Goal: Information Seeking & Learning: Learn about a topic

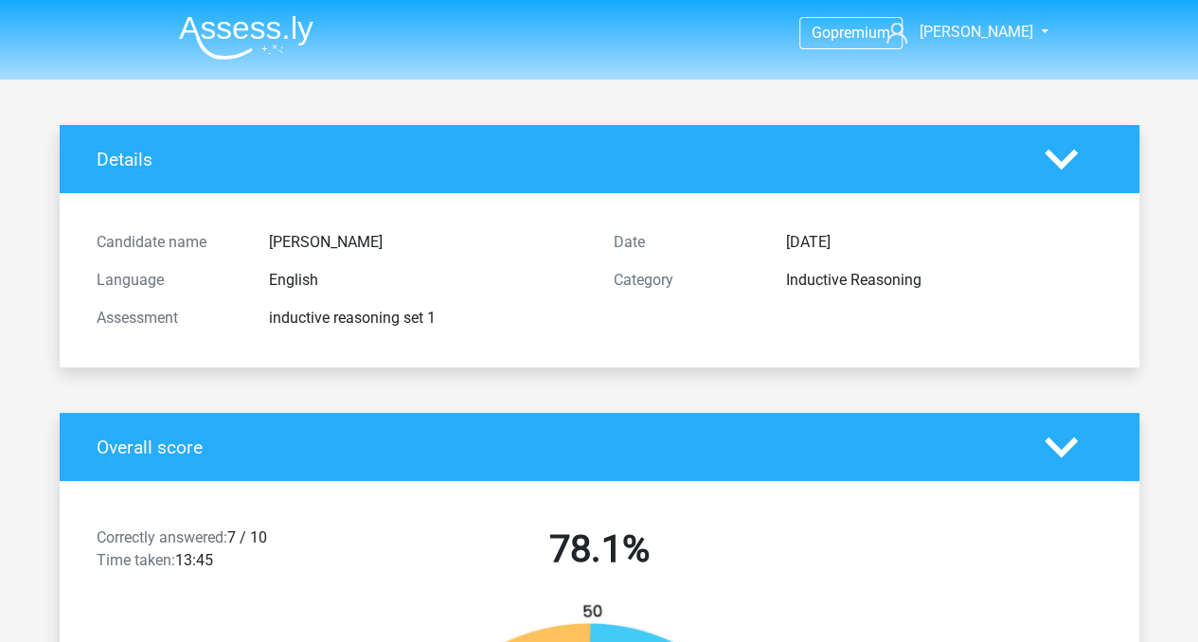
click at [225, 30] on img at bounding box center [246, 37] width 134 height 45
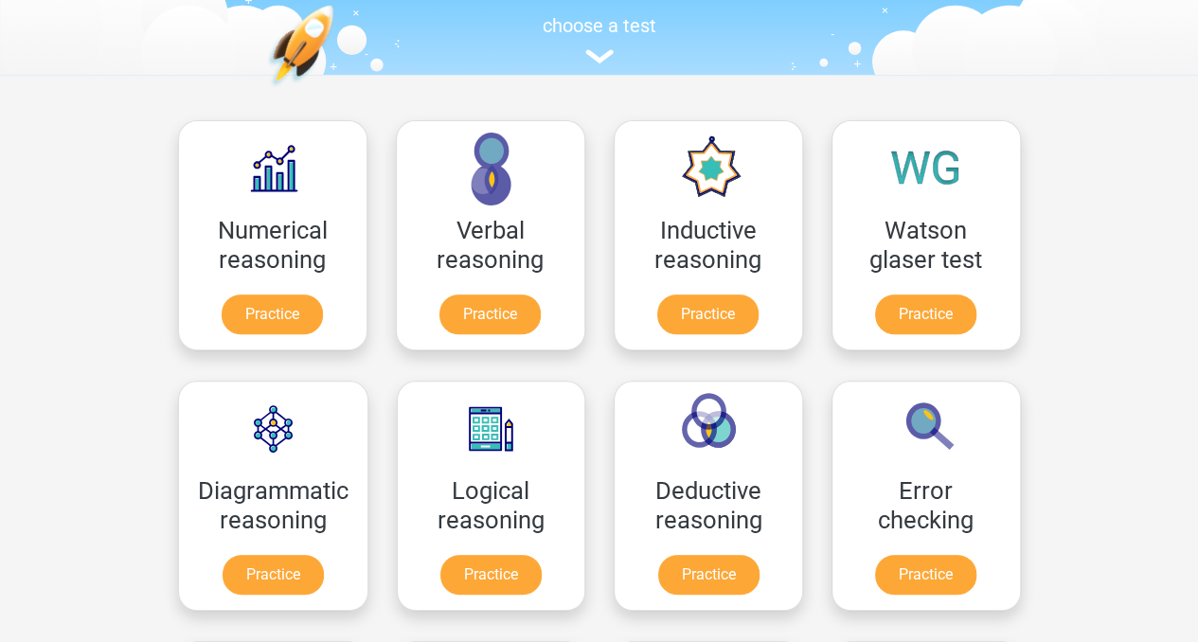
scroll to position [260, 0]
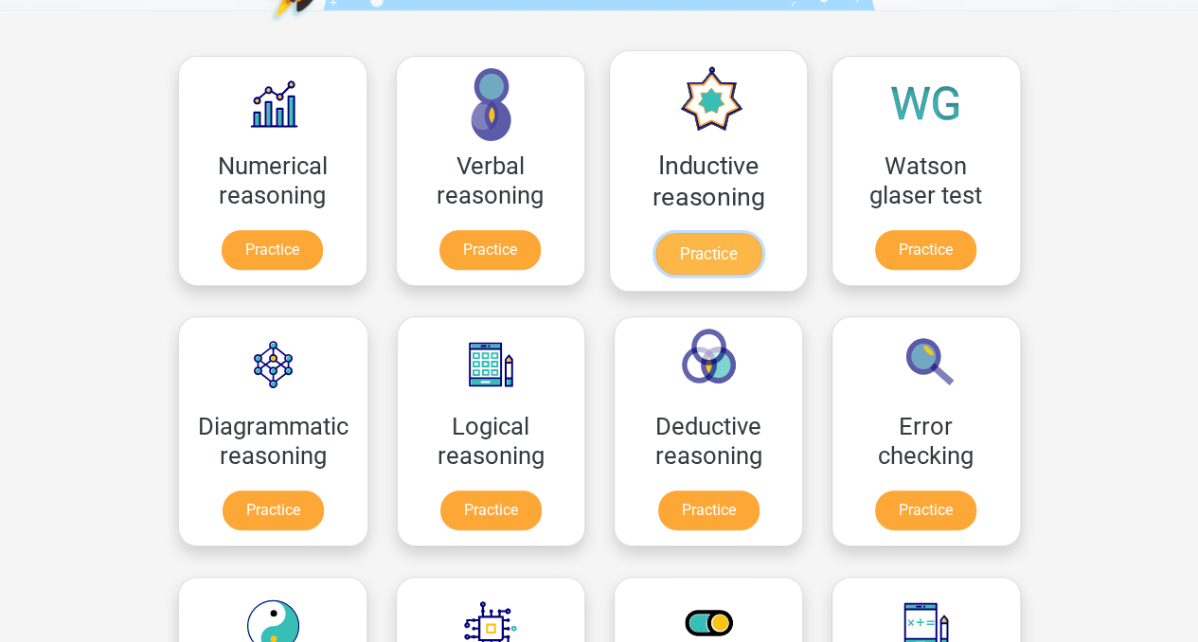
click at [705, 253] on link "Practice" at bounding box center [707, 254] width 106 height 42
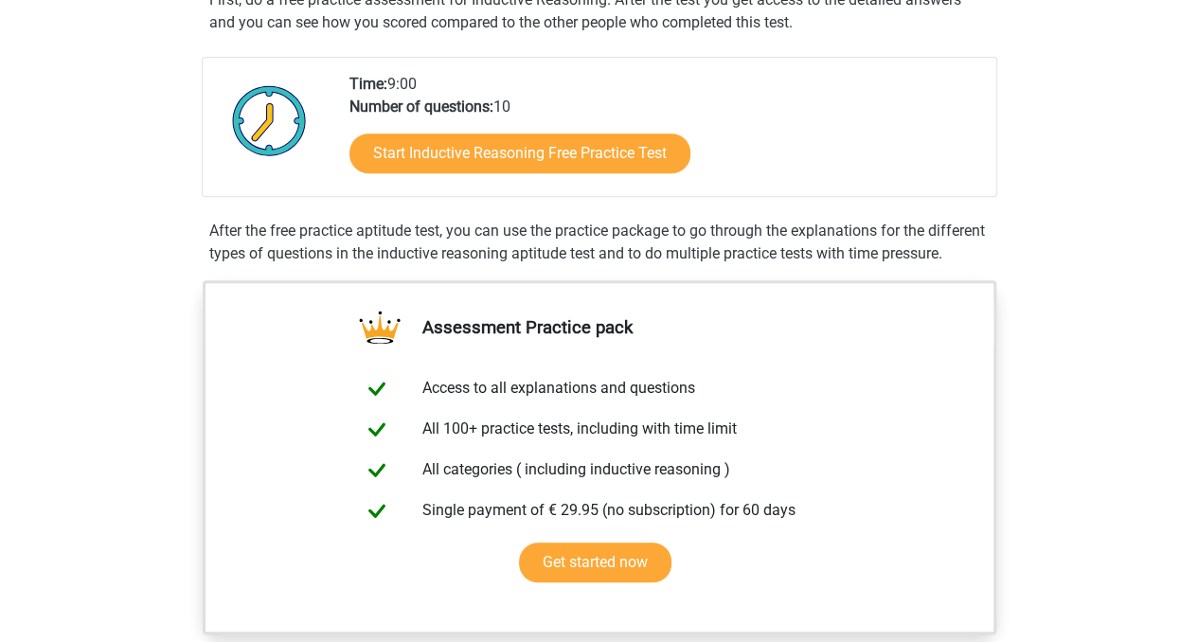
scroll to position [373, 0]
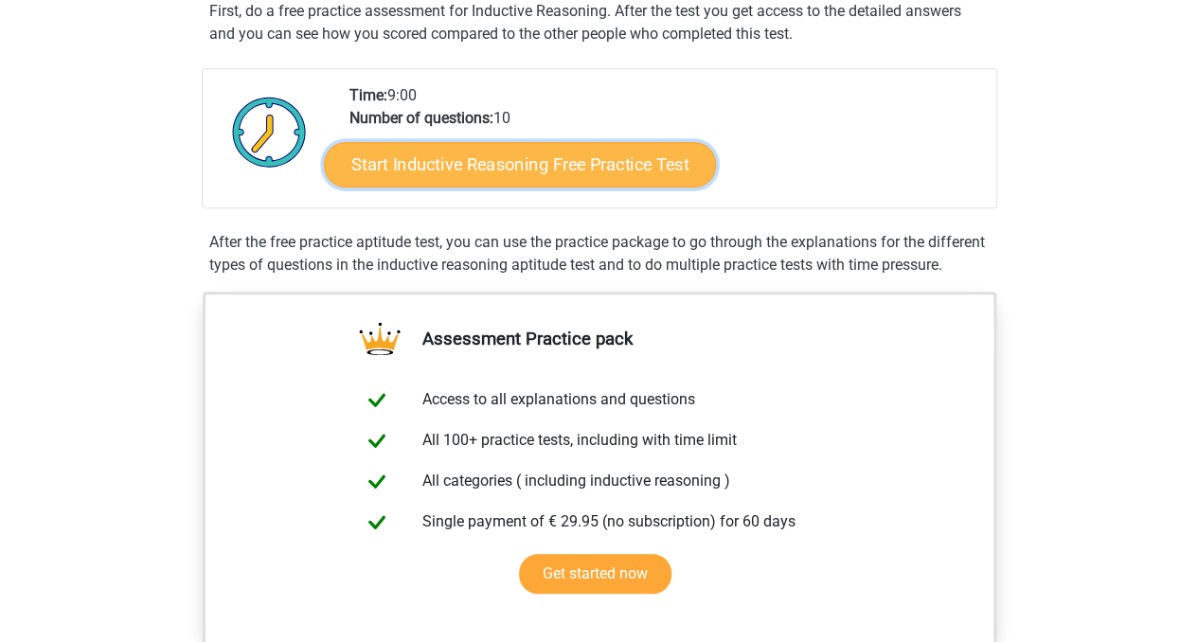
click at [651, 166] on link "Start Inductive Reasoning Free Practice Test" at bounding box center [520, 163] width 392 height 45
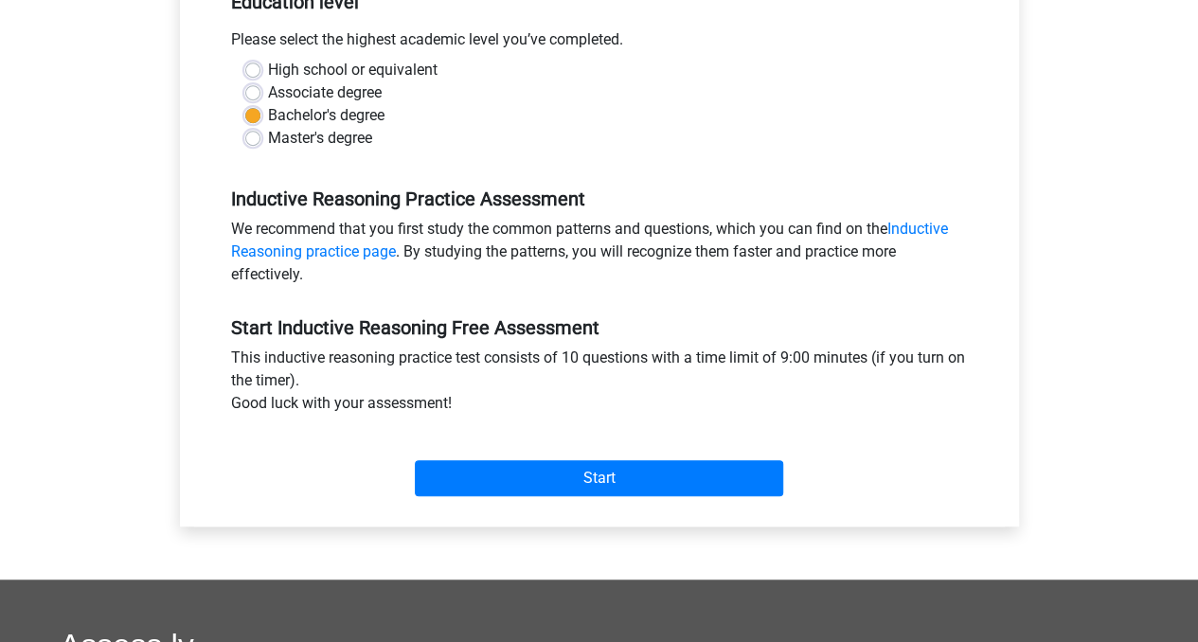
scroll to position [402, 0]
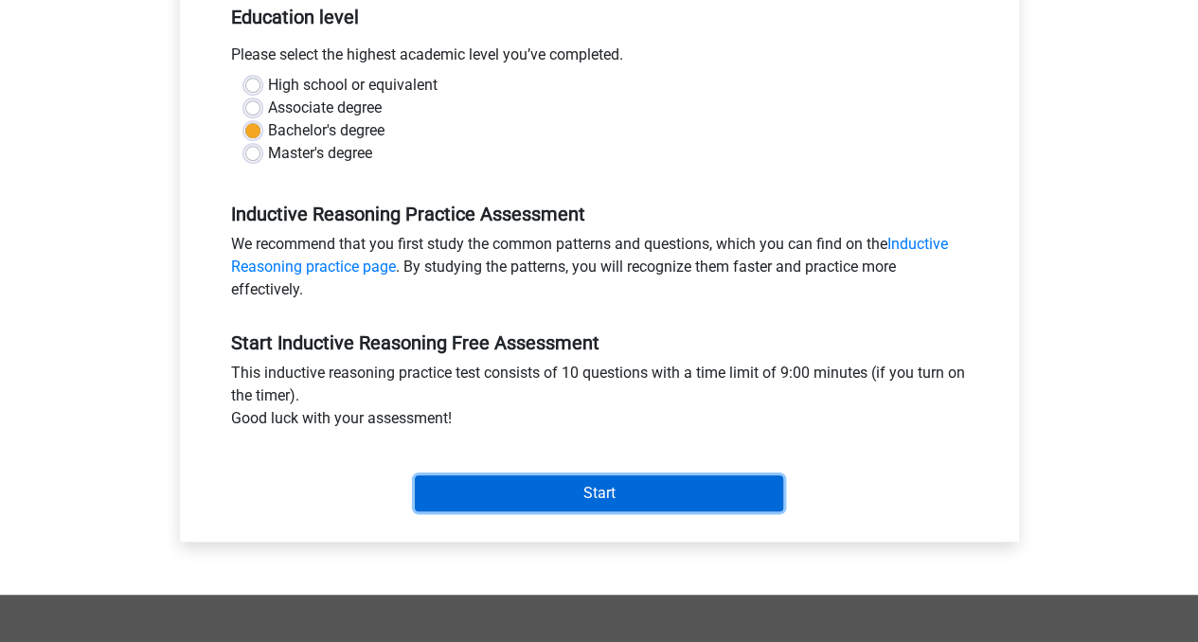
click at [702, 495] on input "Start" at bounding box center [599, 493] width 368 height 36
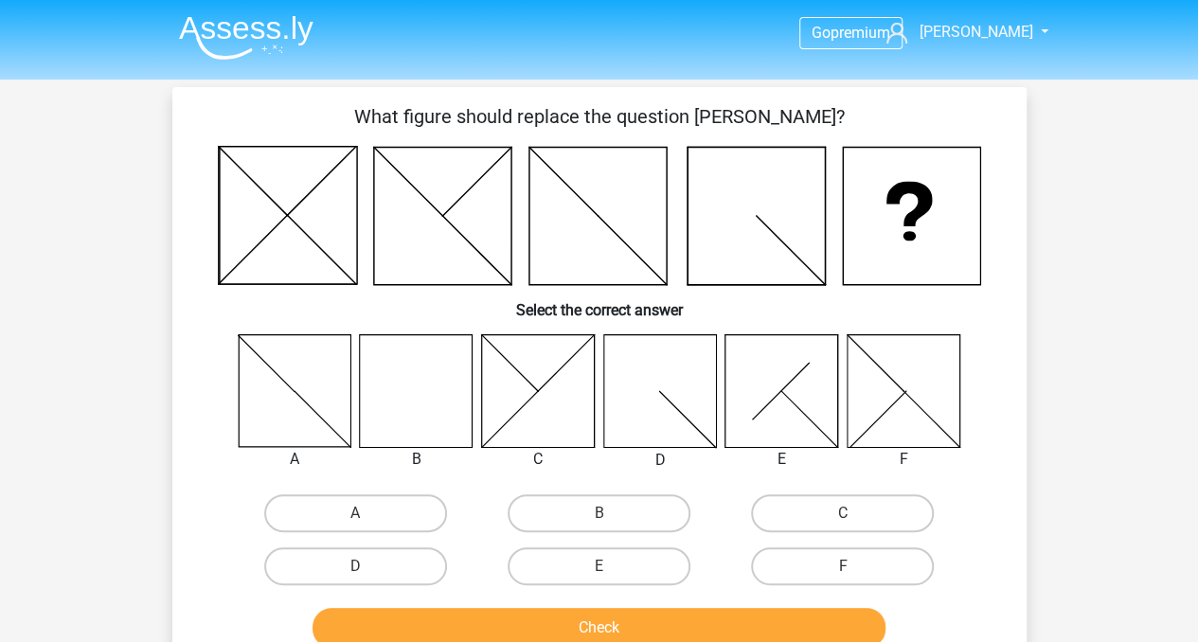
click at [604, 523] on input "B" at bounding box center [604, 519] width 12 height 12
radio input "true"
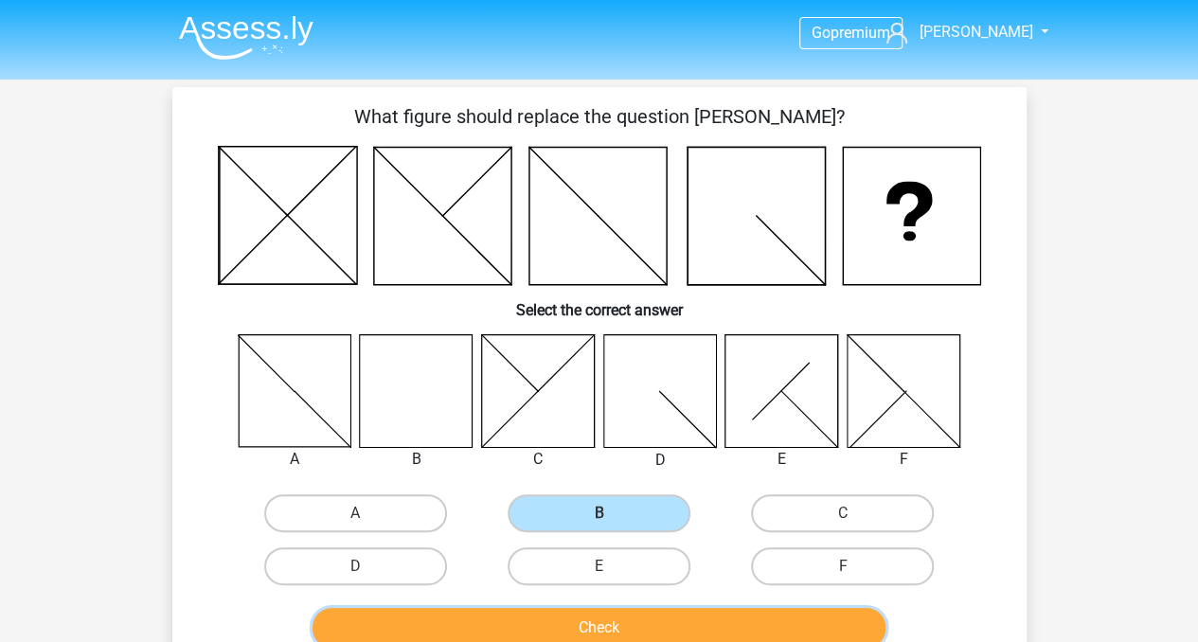
click at [627, 622] on button "Check" at bounding box center [599, 628] width 573 height 40
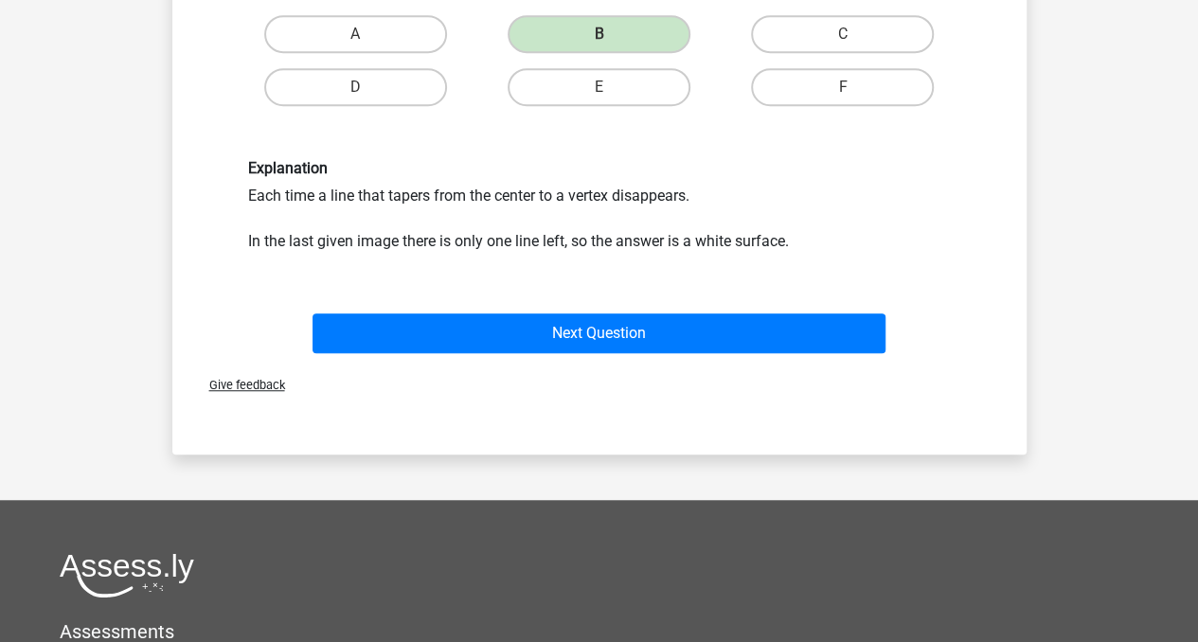
scroll to position [487, 0]
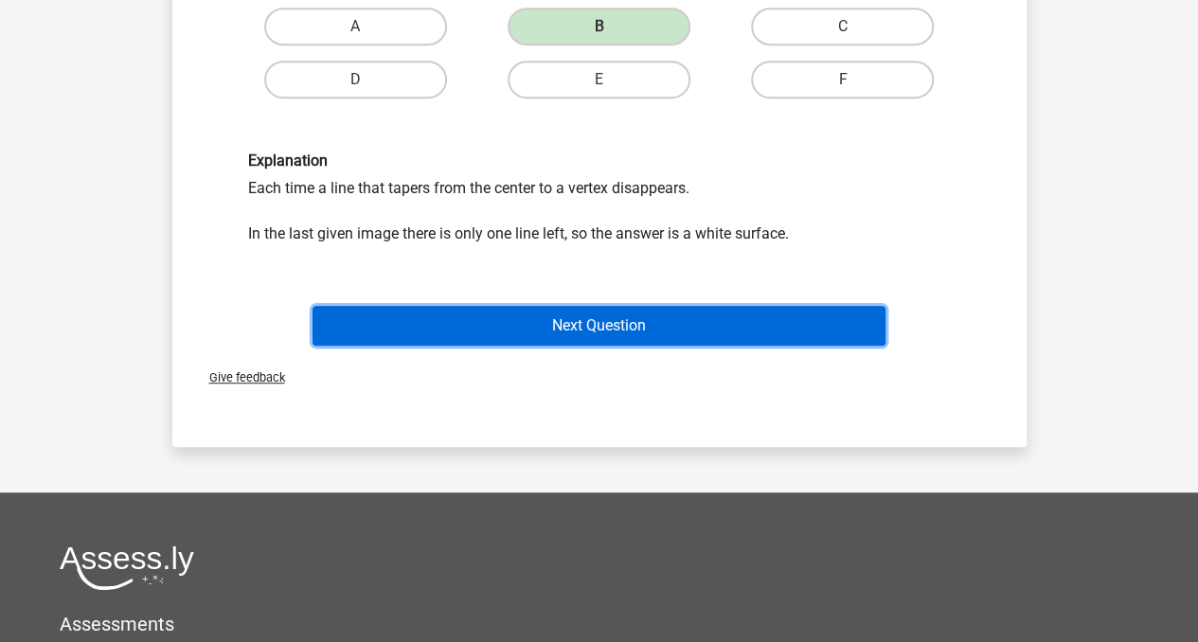
click at [769, 340] on button "Next Question" at bounding box center [599, 326] width 573 height 40
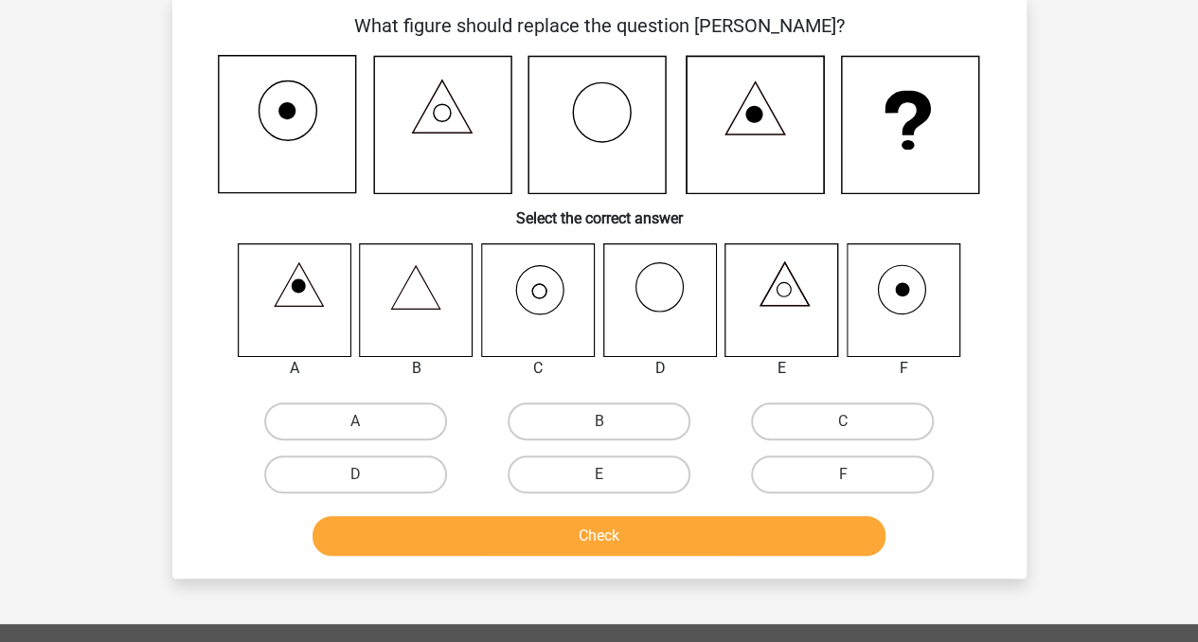
scroll to position [87, 0]
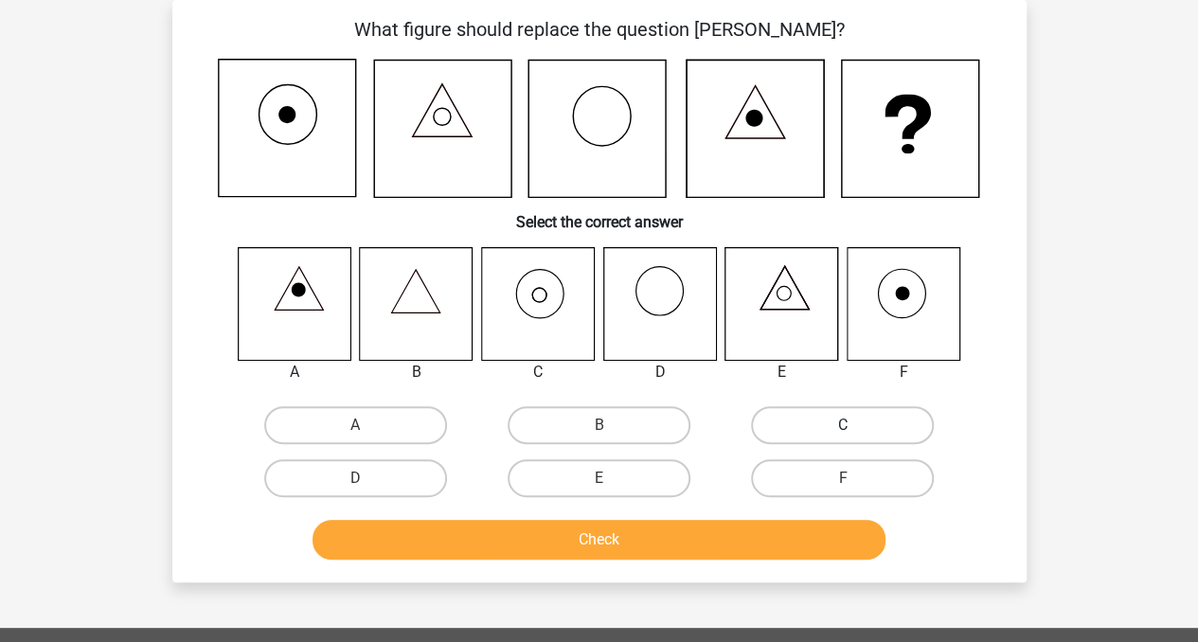
click at [822, 425] on label "C" at bounding box center [842, 425] width 183 height 38
click at [843, 425] on input "C" at bounding box center [849, 431] width 12 height 12
radio input "true"
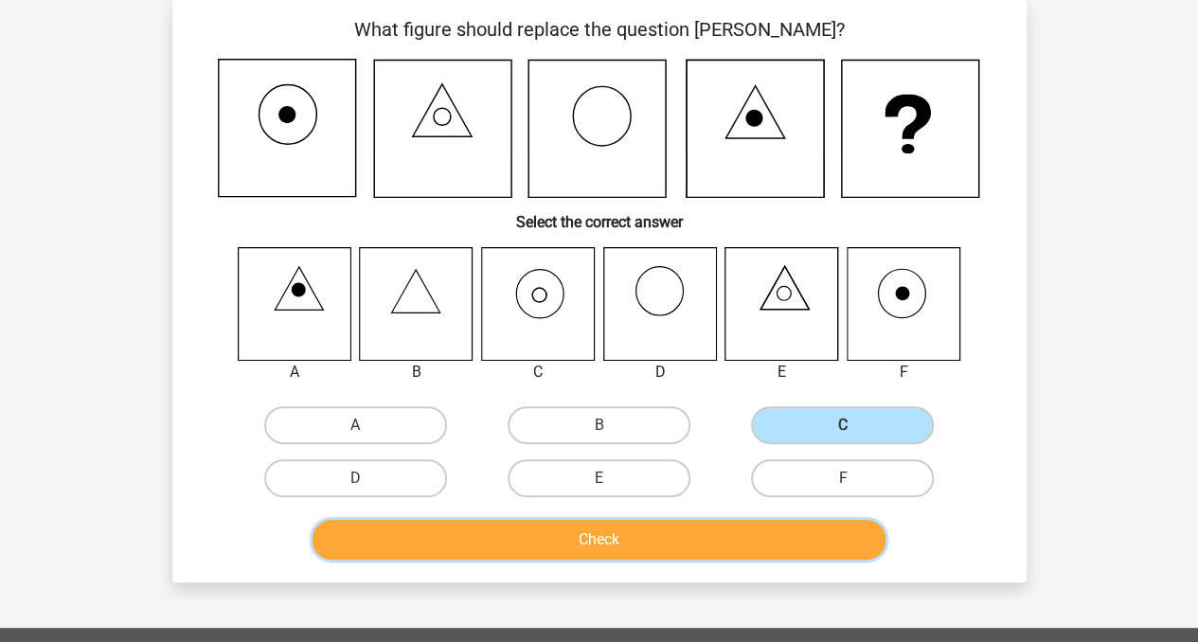
click at [713, 540] on button "Check" at bounding box center [599, 540] width 573 height 40
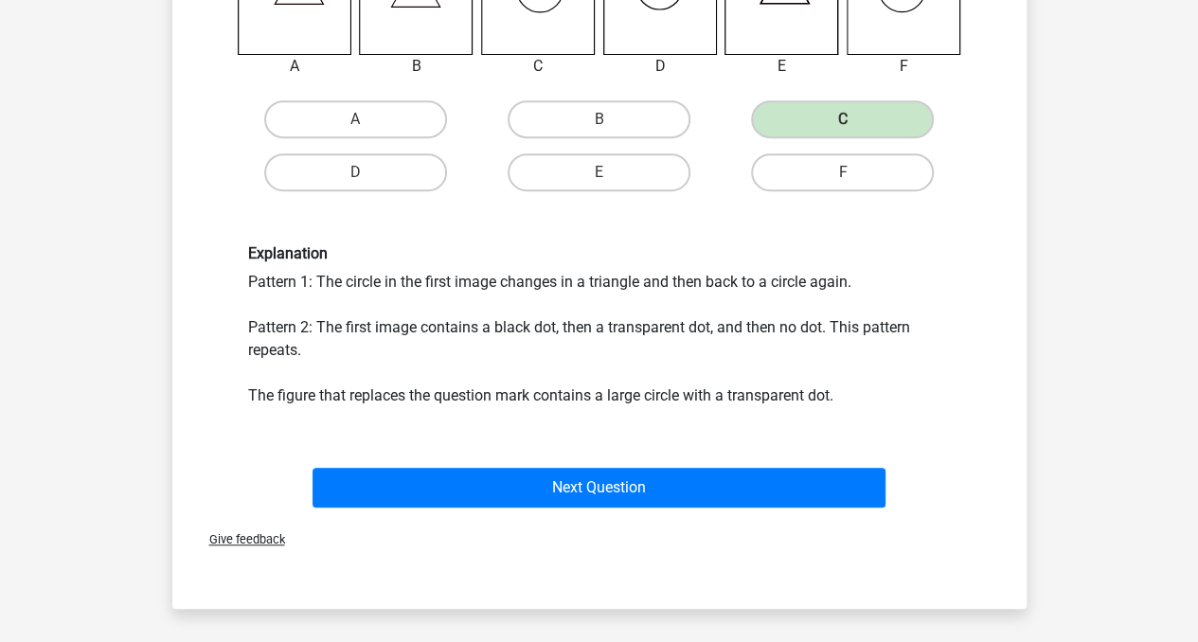
scroll to position [563, 0]
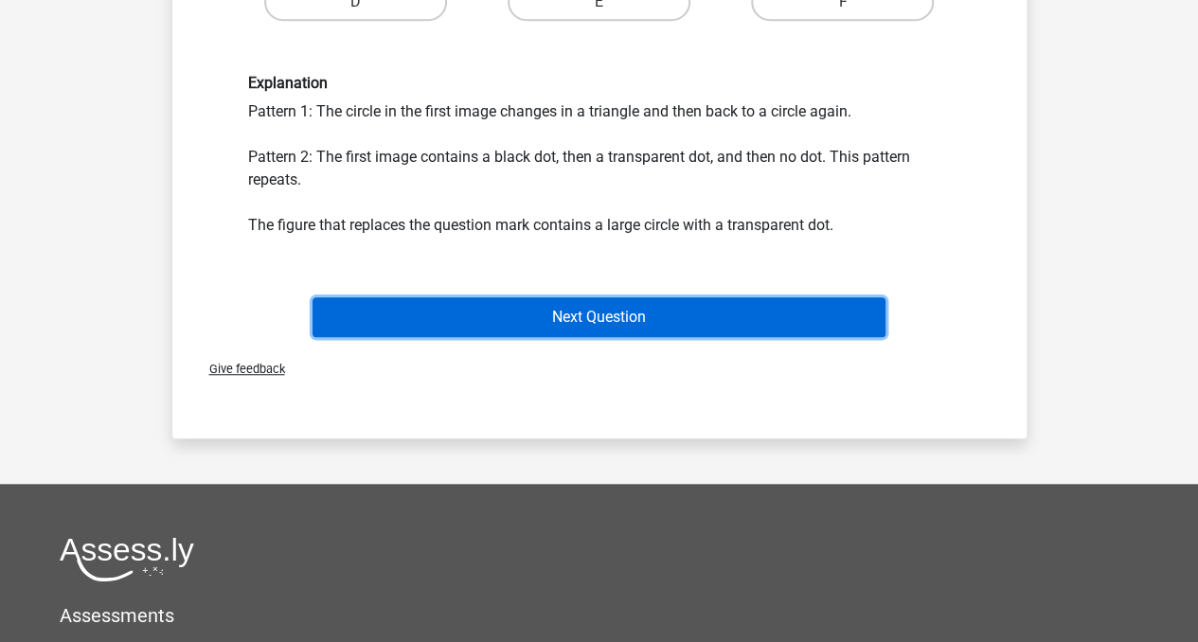
click at [614, 319] on button "Next Question" at bounding box center [599, 317] width 573 height 40
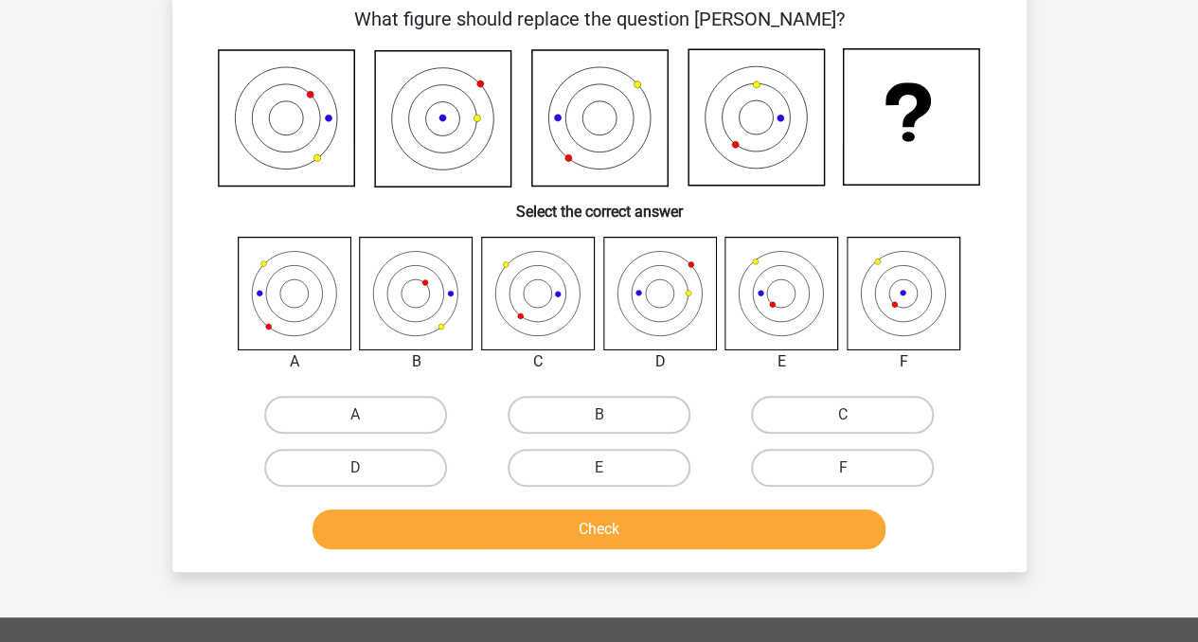
scroll to position [87, 0]
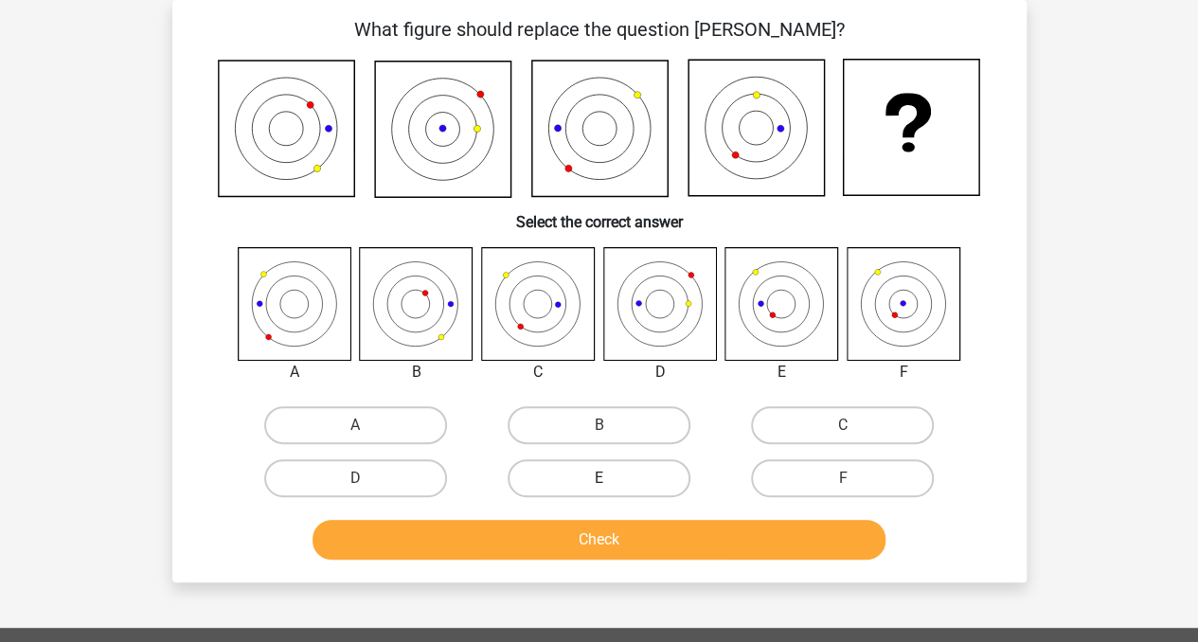
click at [627, 482] on label "E" at bounding box center [599, 478] width 183 height 38
click at [611, 482] on input "E" at bounding box center [604, 484] width 12 height 12
radio input "true"
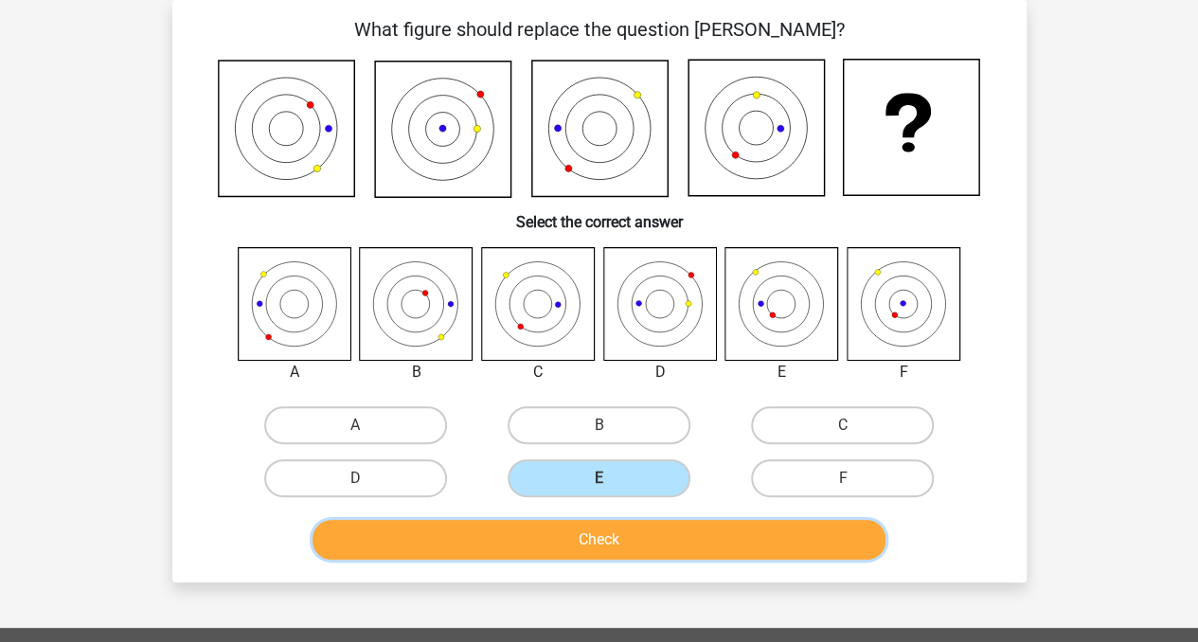
click at [625, 539] on button "Check" at bounding box center [599, 540] width 573 height 40
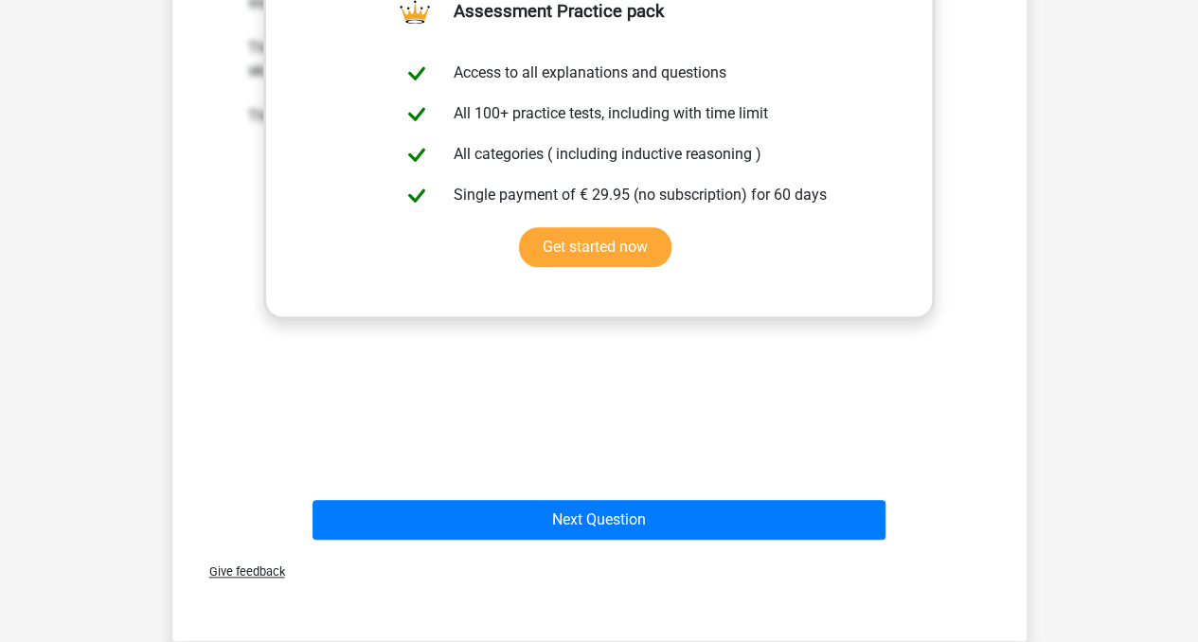
scroll to position [719, 0]
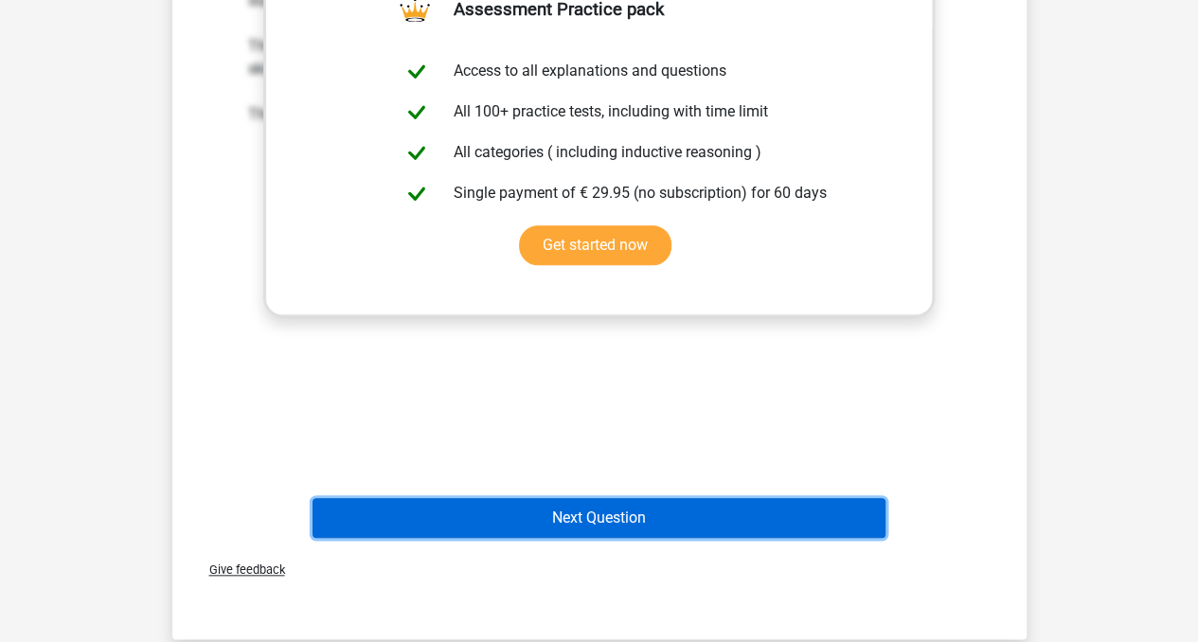
click at [733, 512] on button "Next Question" at bounding box center [599, 518] width 573 height 40
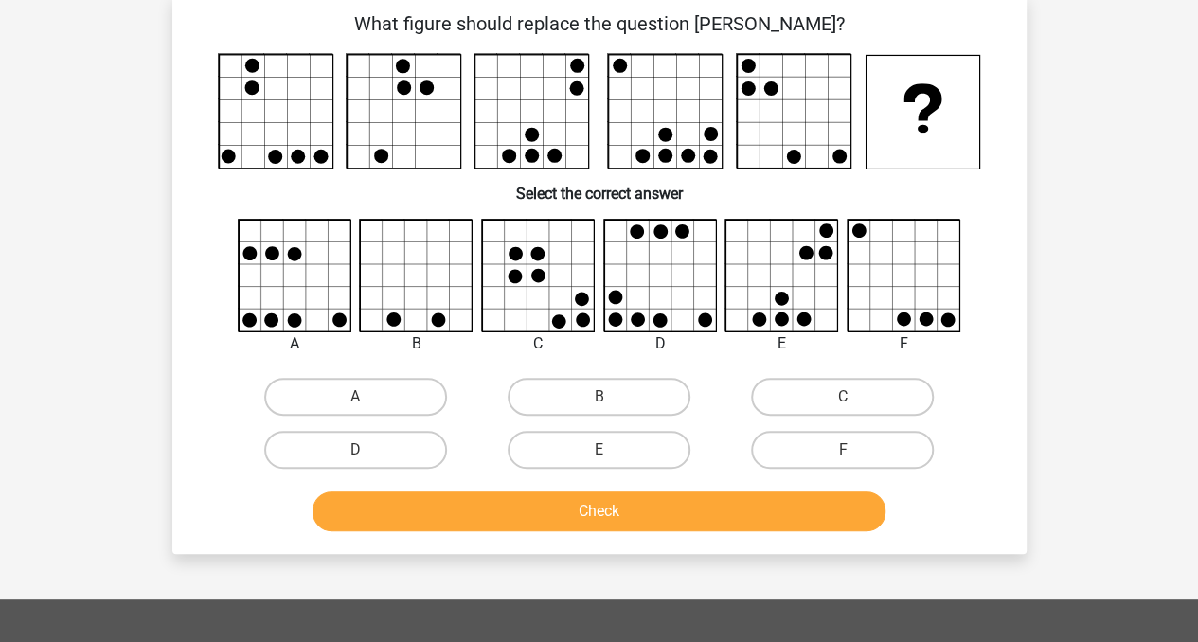
scroll to position [87, 0]
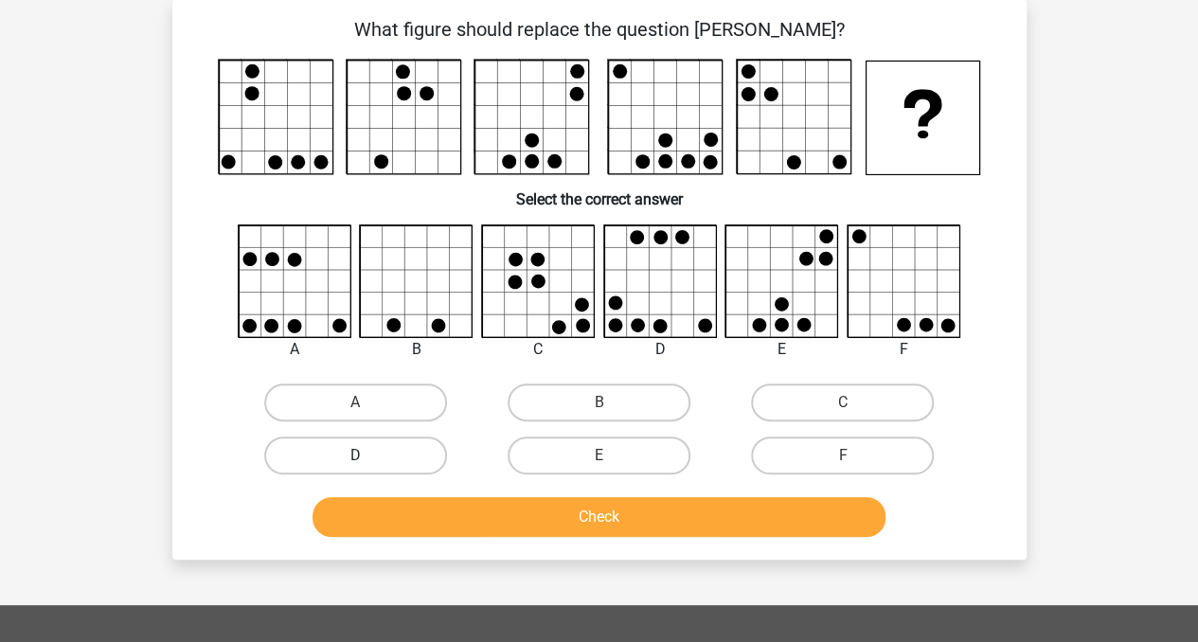
click at [379, 444] on label "D" at bounding box center [355, 456] width 183 height 38
click at [367, 455] on input "D" at bounding box center [361, 461] width 12 height 12
radio input "true"
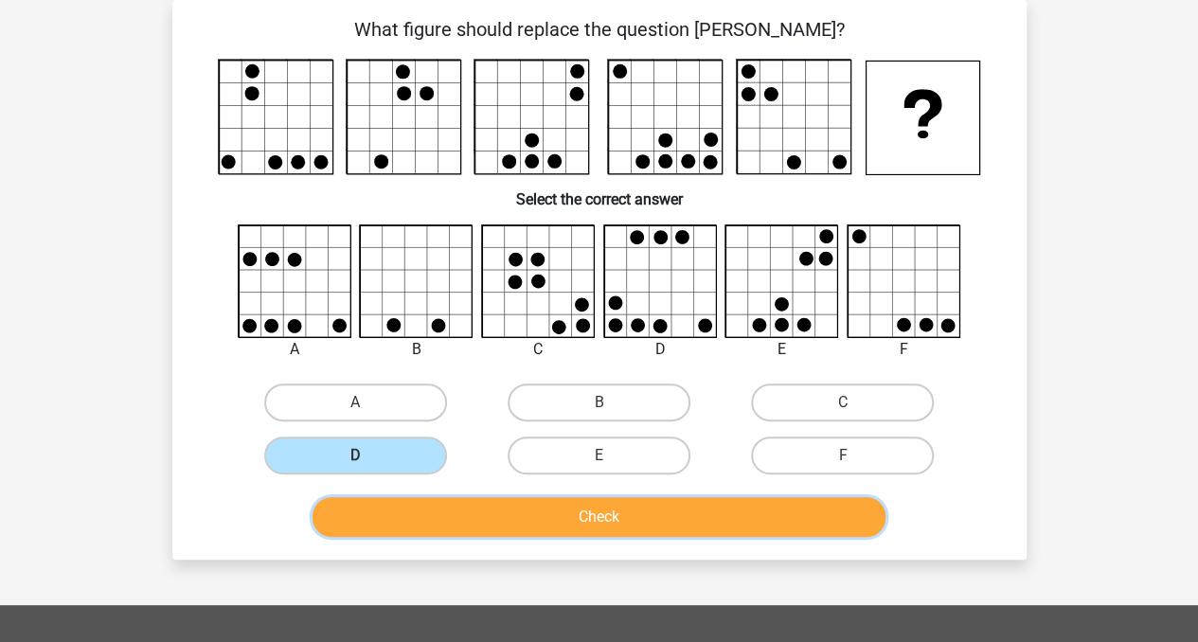
click at [466, 509] on button "Check" at bounding box center [599, 517] width 573 height 40
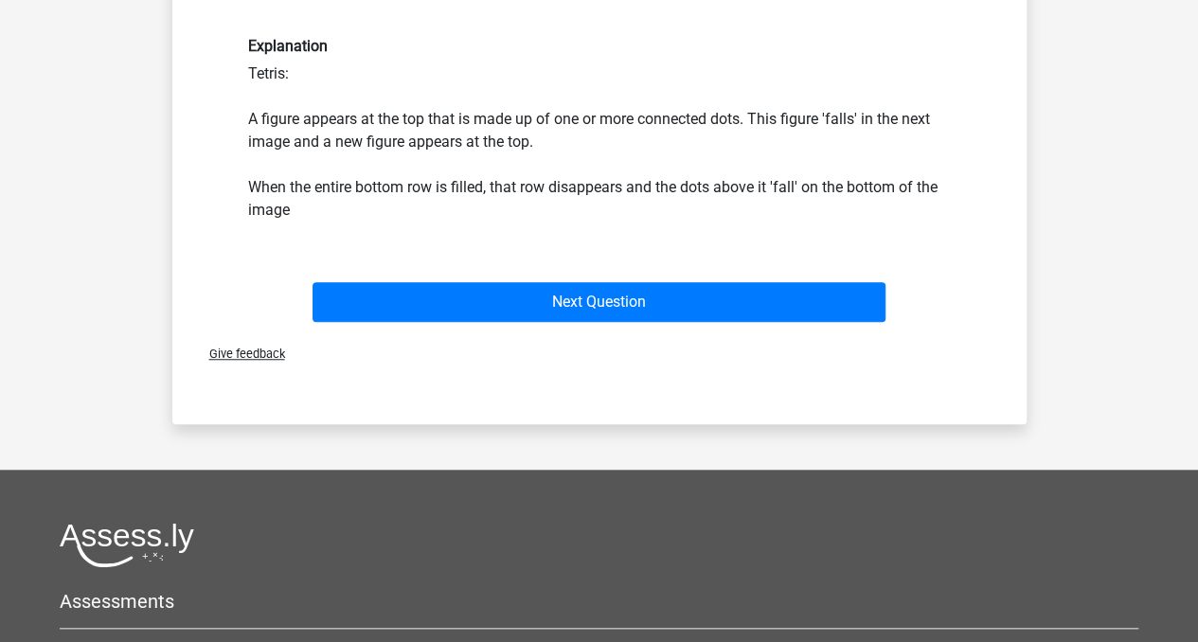
scroll to position [550, 0]
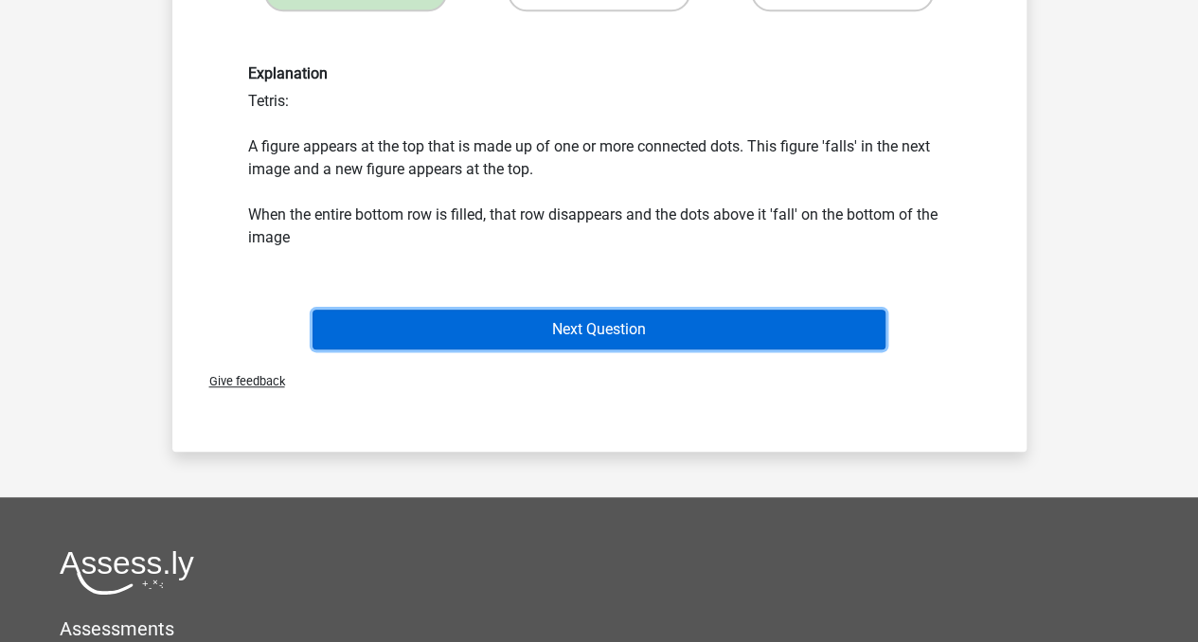
click at [722, 343] on button "Next Question" at bounding box center [599, 330] width 573 height 40
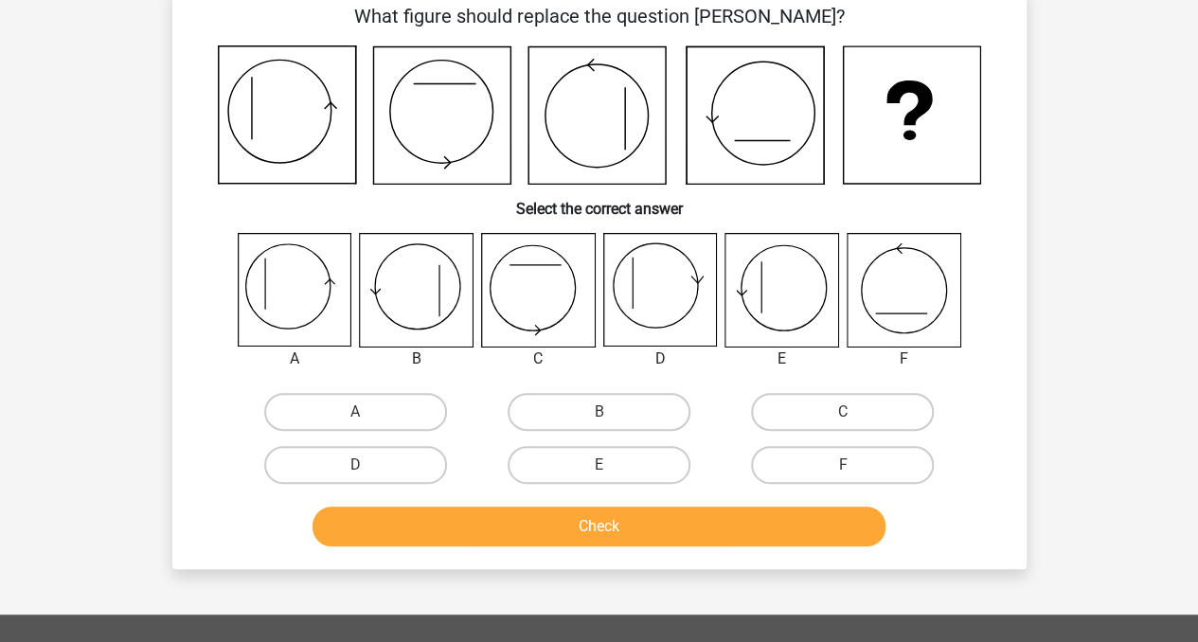
scroll to position [87, 0]
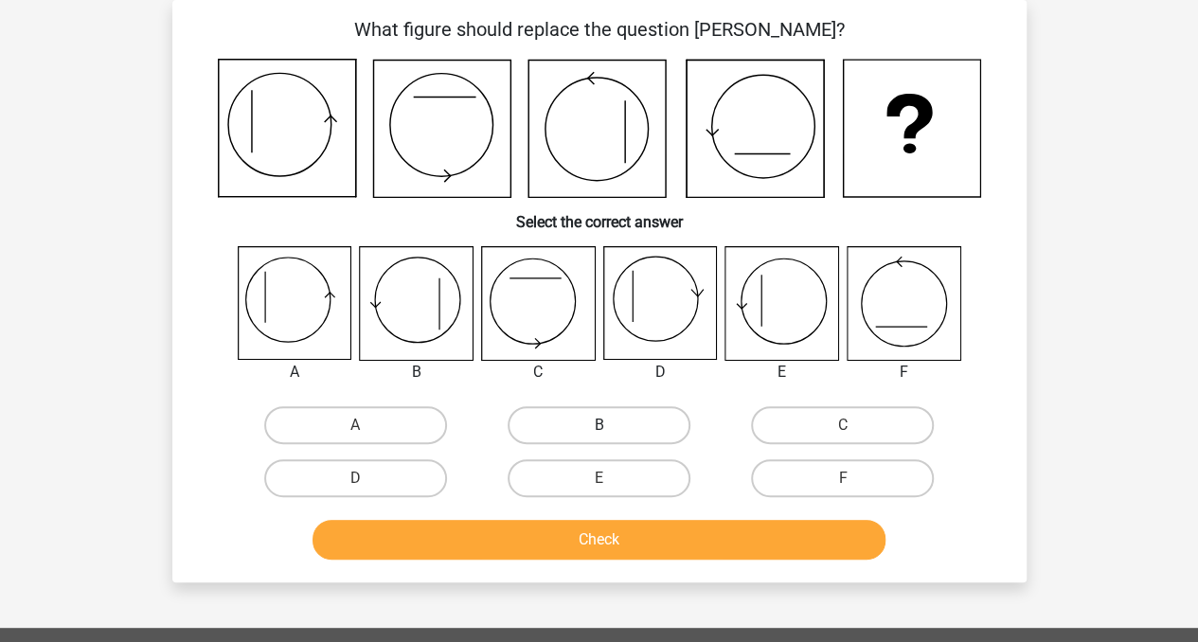
click at [540, 420] on label "B" at bounding box center [599, 425] width 183 height 38
click at [598, 425] on input "B" at bounding box center [604, 431] width 12 height 12
radio input "true"
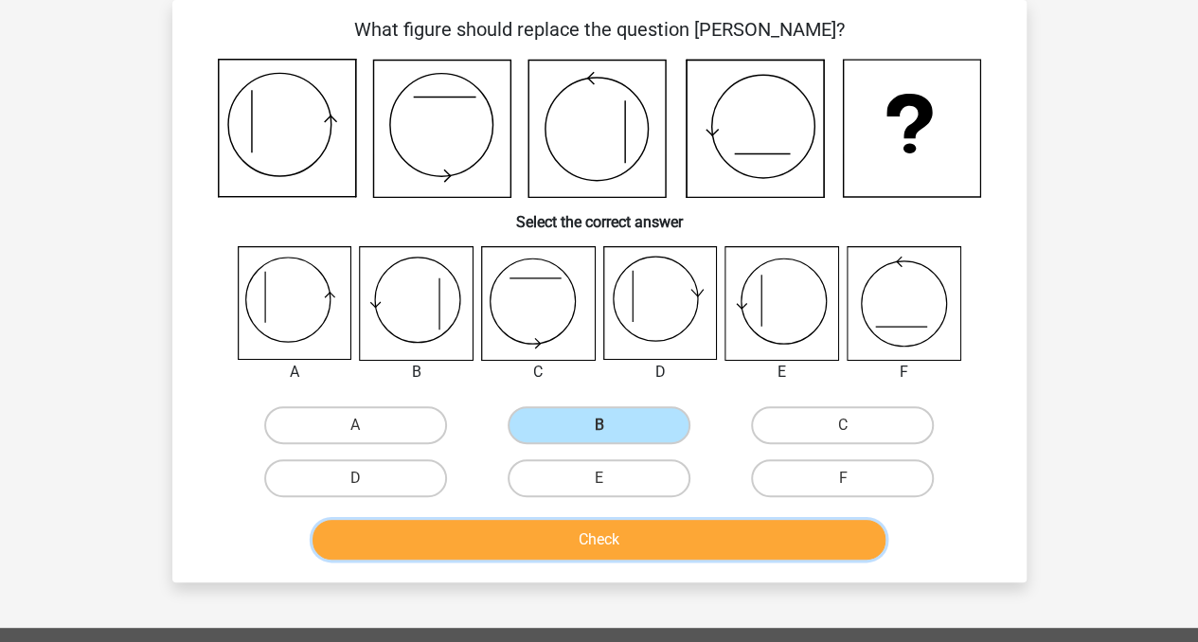
click at [526, 529] on button "Check" at bounding box center [599, 540] width 573 height 40
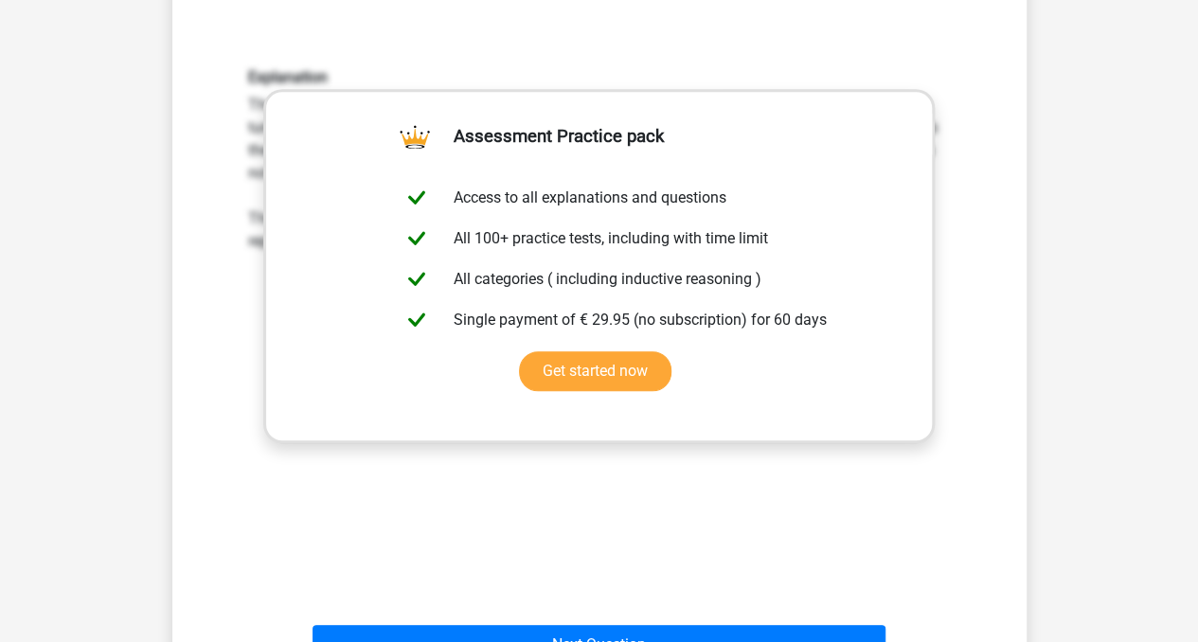
scroll to position [600, 0]
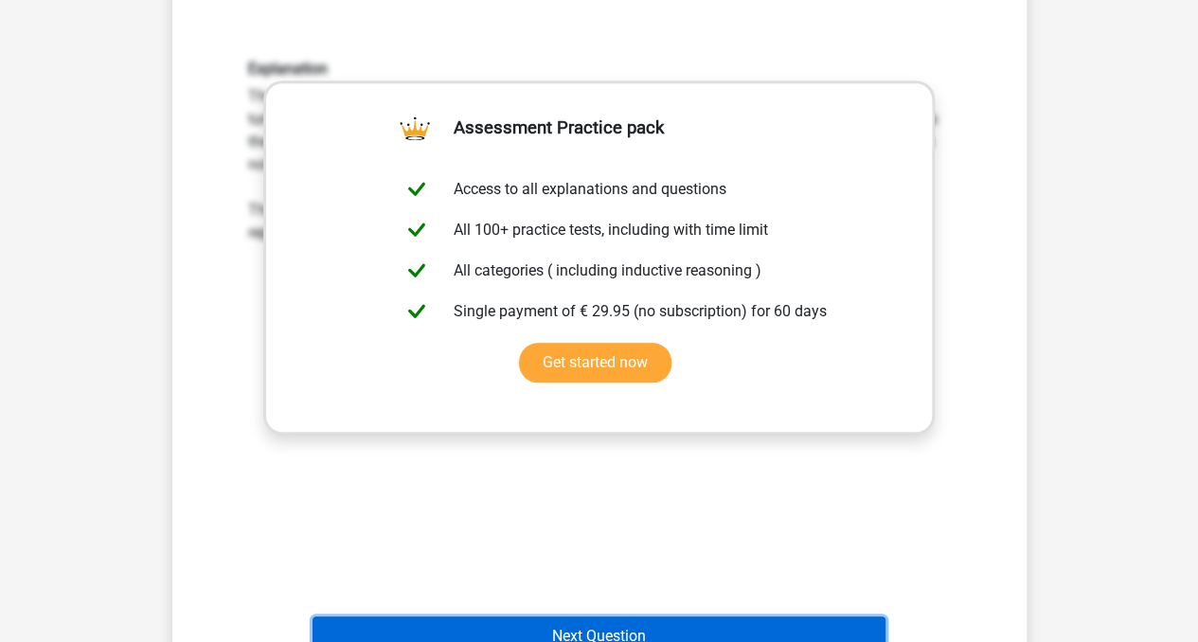
click at [747, 622] on button "Next Question" at bounding box center [599, 636] width 573 height 40
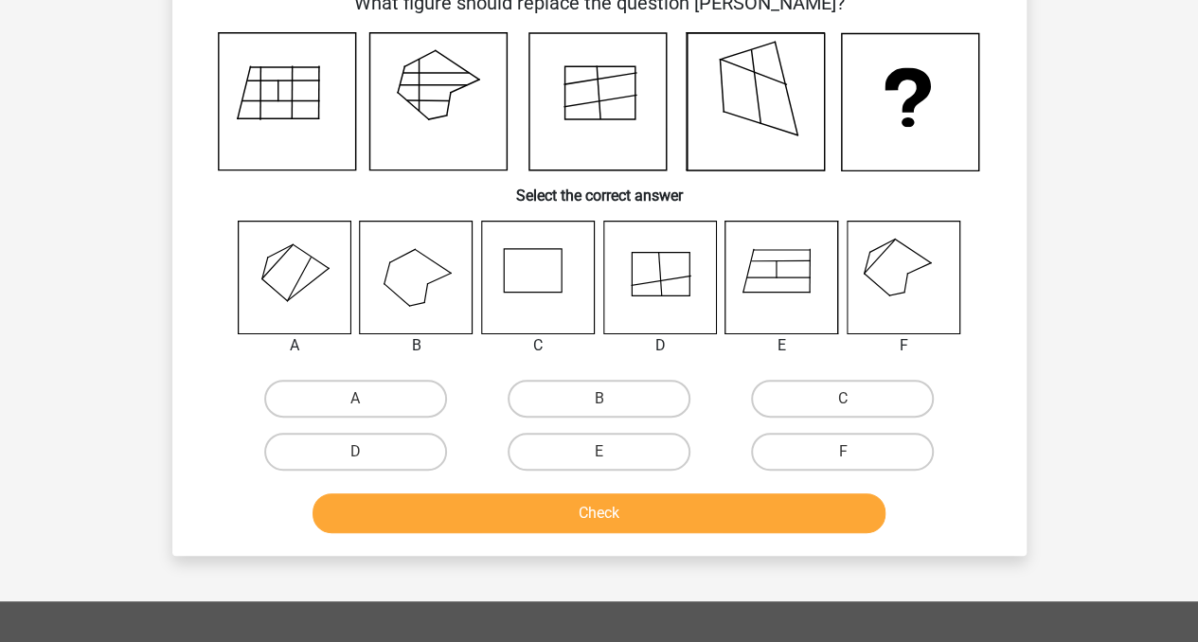
scroll to position [87, 0]
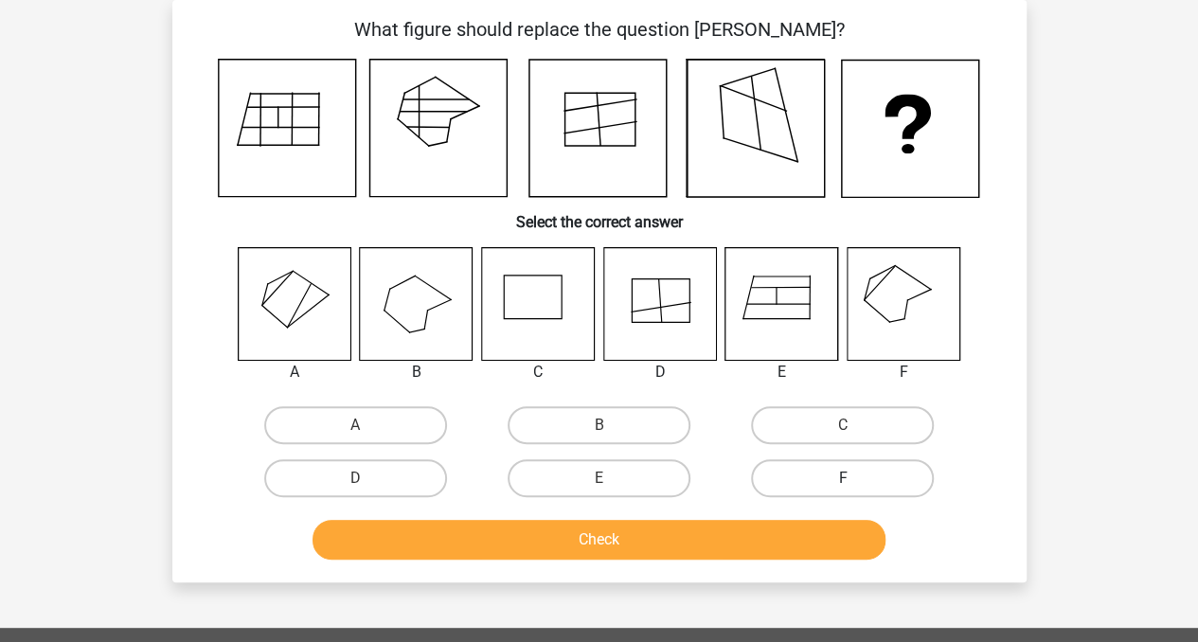
click at [752, 473] on label "F" at bounding box center [842, 478] width 183 height 38
click at [843, 478] on input "F" at bounding box center [849, 484] width 12 height 12
radio input "true"
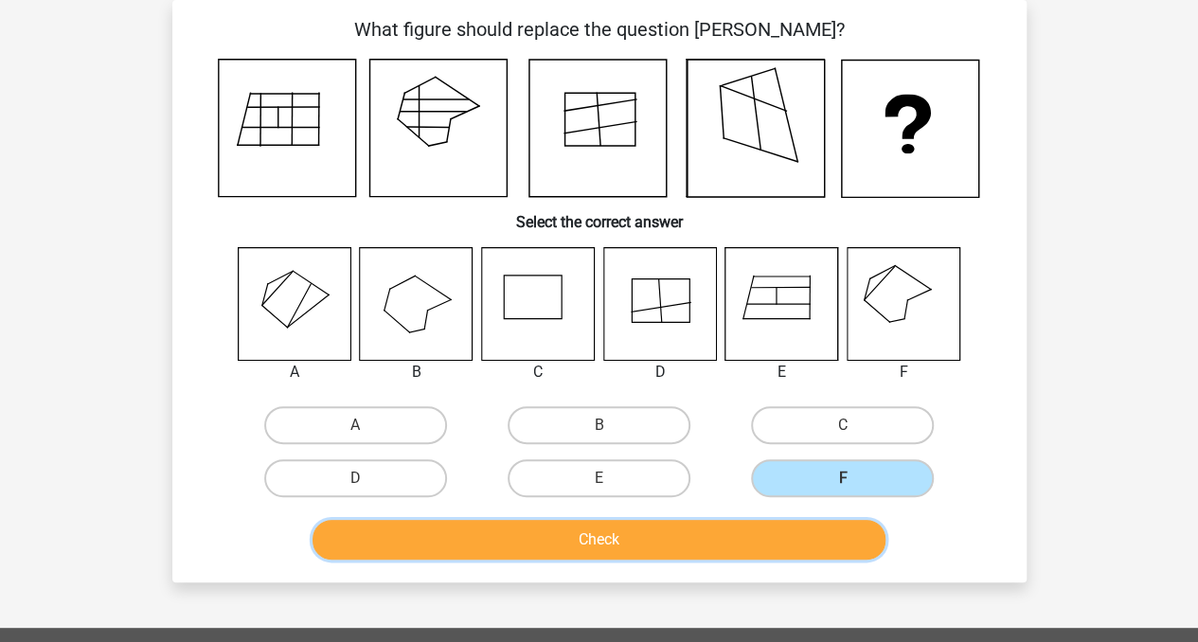
click at [458, 528] on button "Check" at bounding box center [599, 540] width 573 height 40
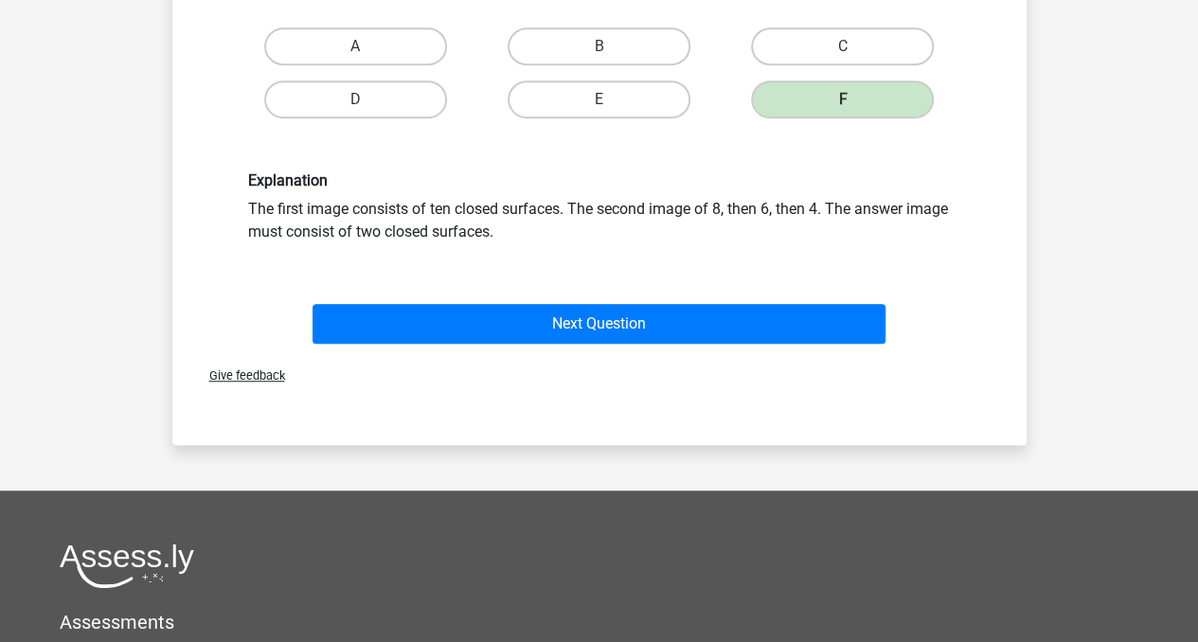
scroll to position [471, 0]
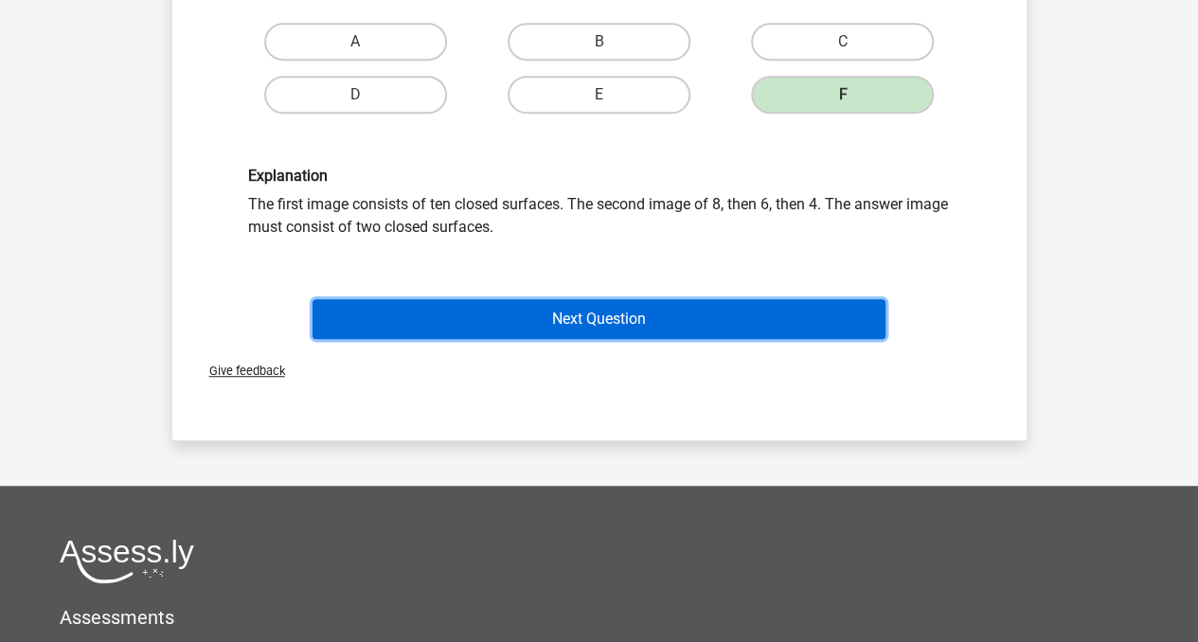
click at [692, 325] on button "Next Question" at bounding box center [599, 319] width 573 height 40
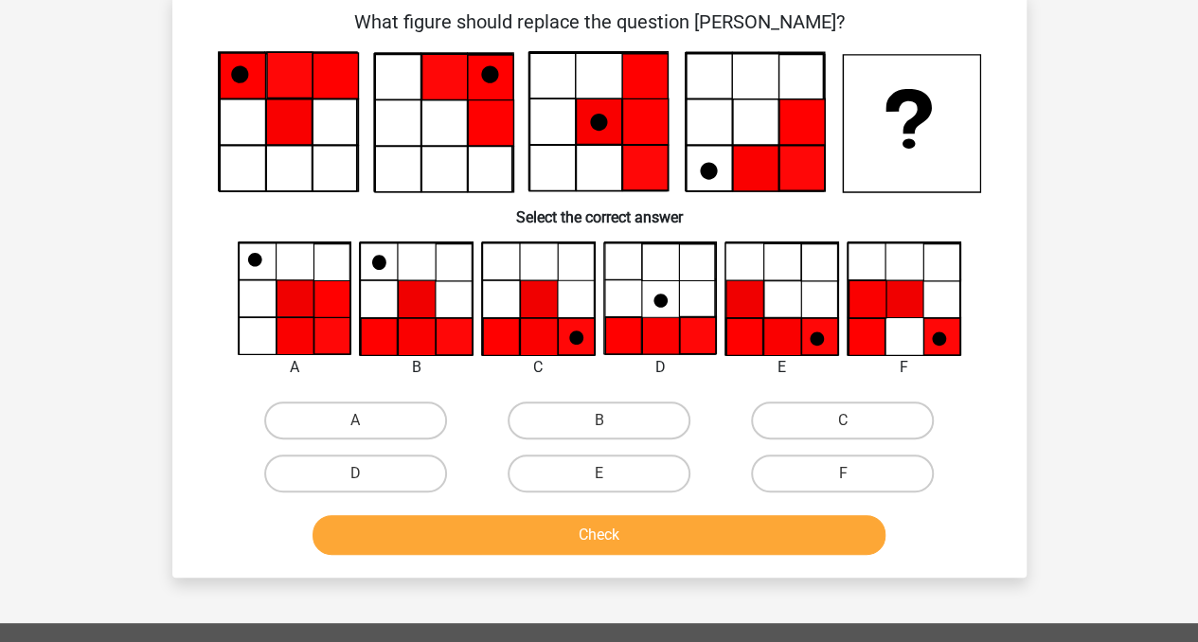
scroll to position [87, 0]
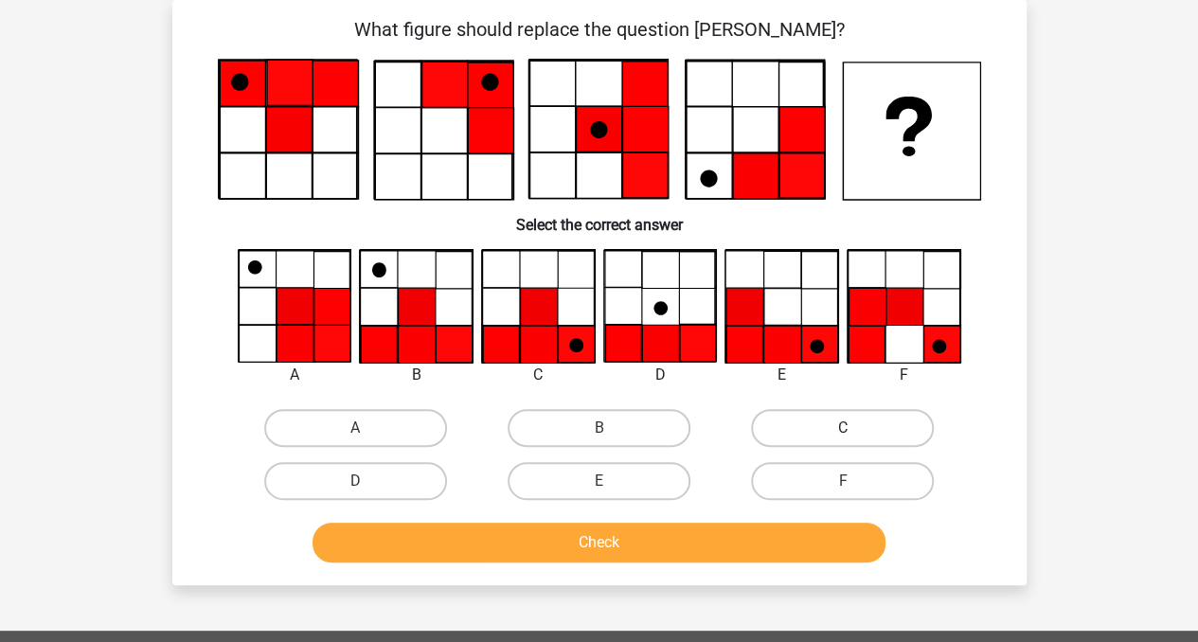
click at [830, 421] on label "C" at bounding box center [842, 428] width 183 height 38
click at [843, 428] on input "C" at bounding box center [849, 434] width 12 height 12
radio input "true"
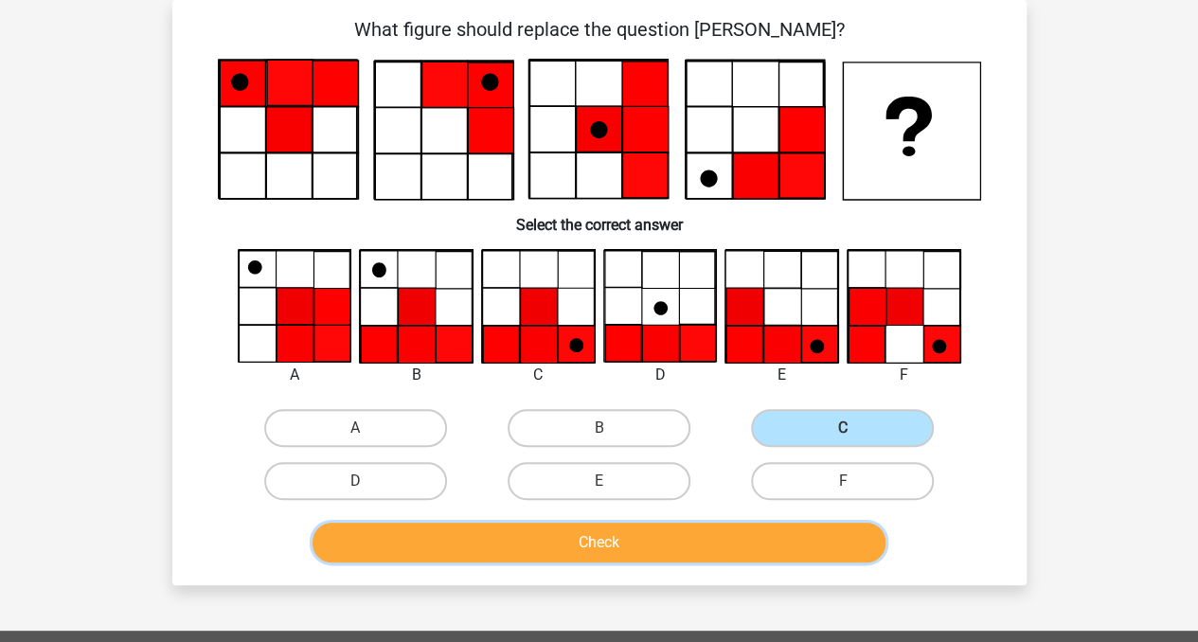
click at [769, 526] on button "Check" at bounding box center [599, 543] width 573 height 40
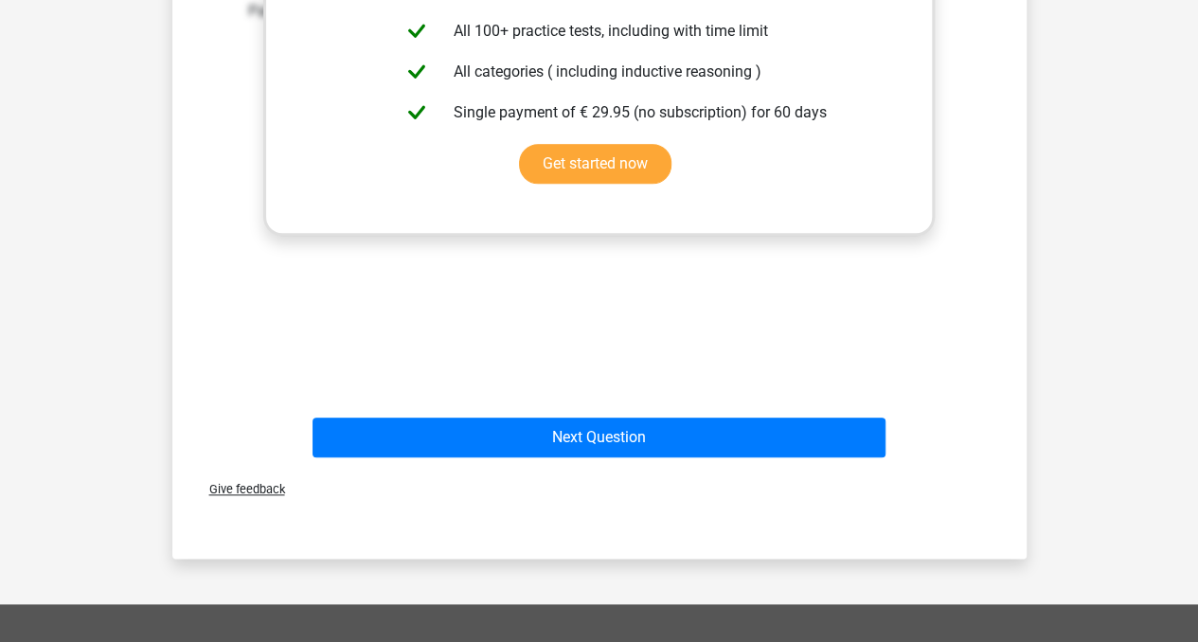
scroll to position [800, 0]
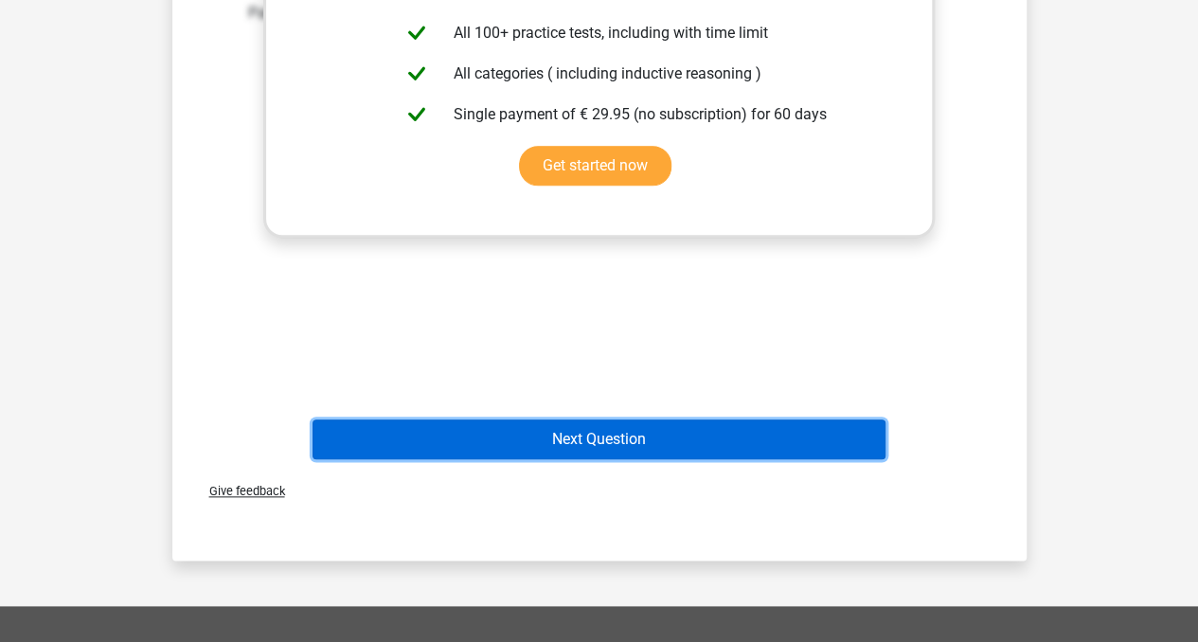
click at [621, 445] on button "Next Question" at bounding box center [599, 440] width 573 height 40
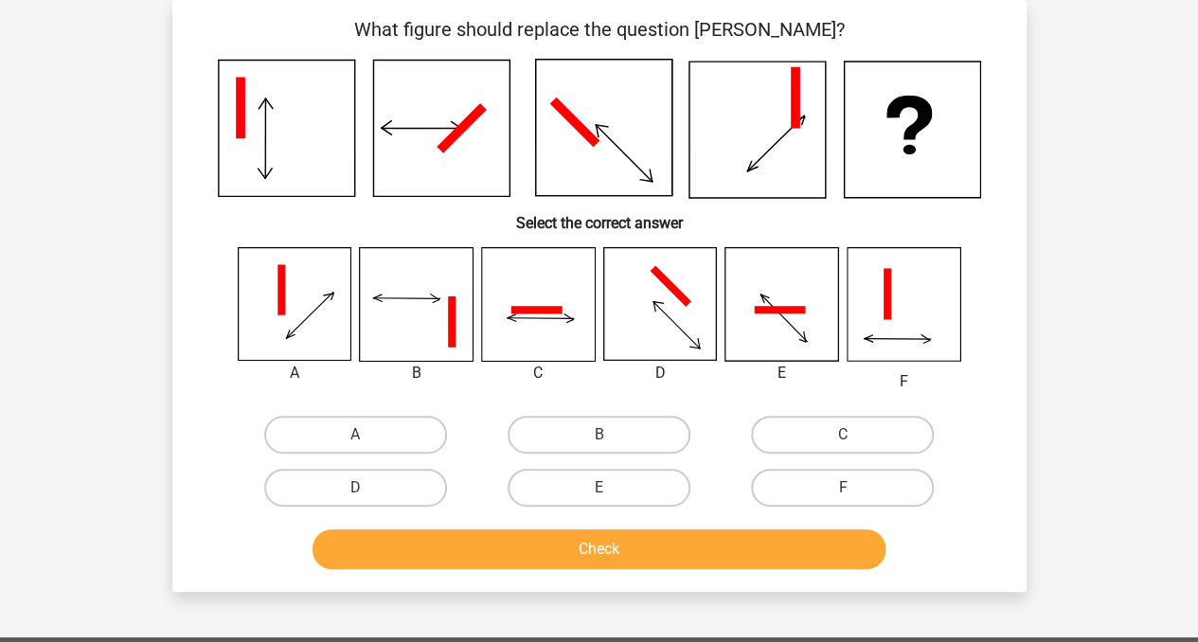
scroll to position [0, 0]
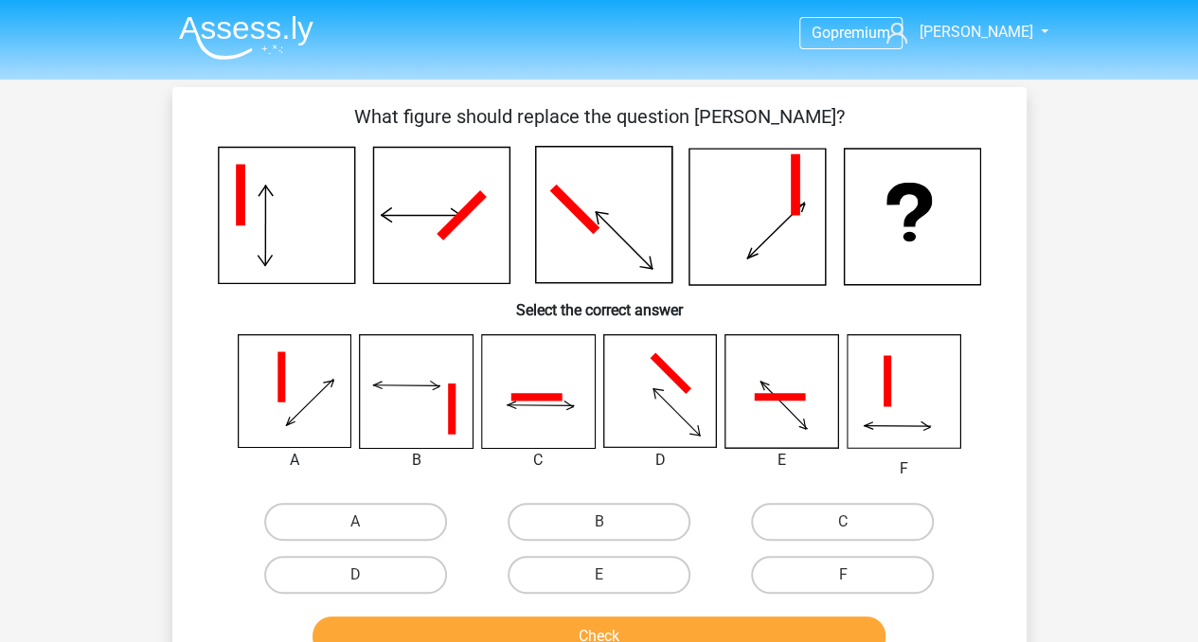
click at [254, 27] on img at bounding box center [246, 37] width 134 height 45
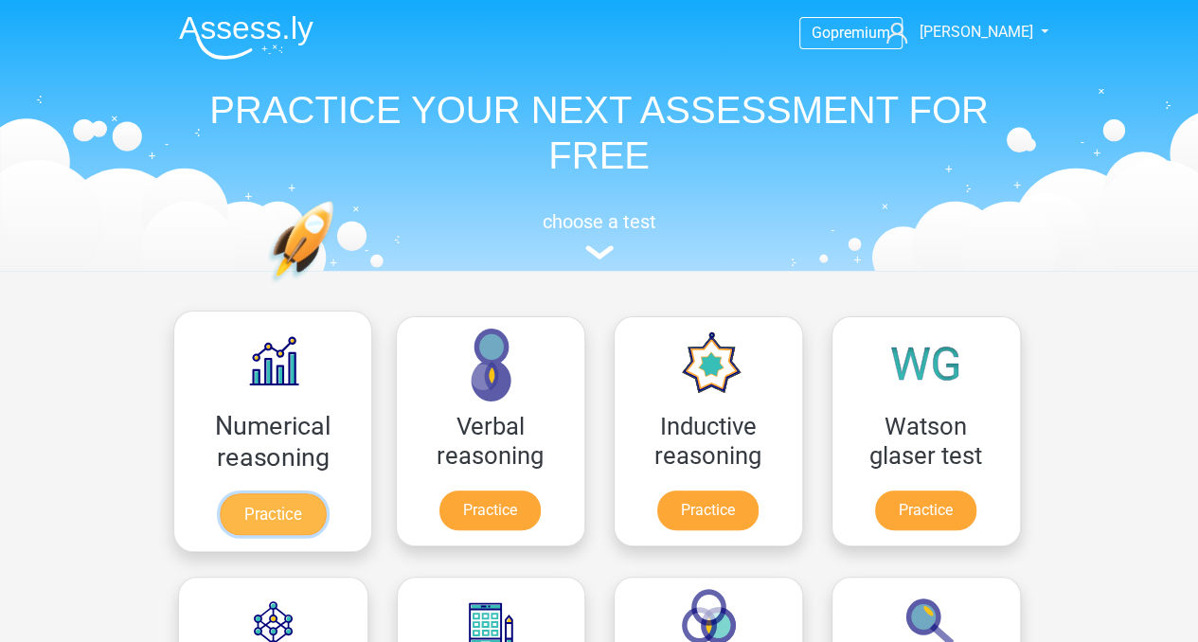
click at [268, 514] on link "Practice" at bounding box center [272, 514] width 106 height 42
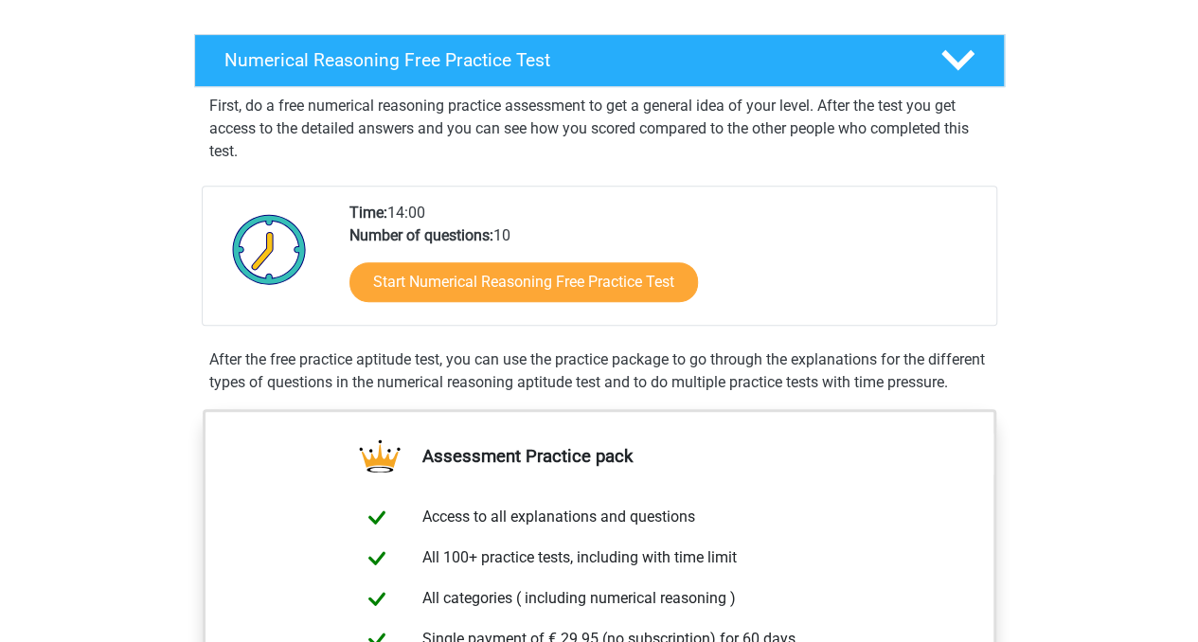
scroll to position [348, 0]
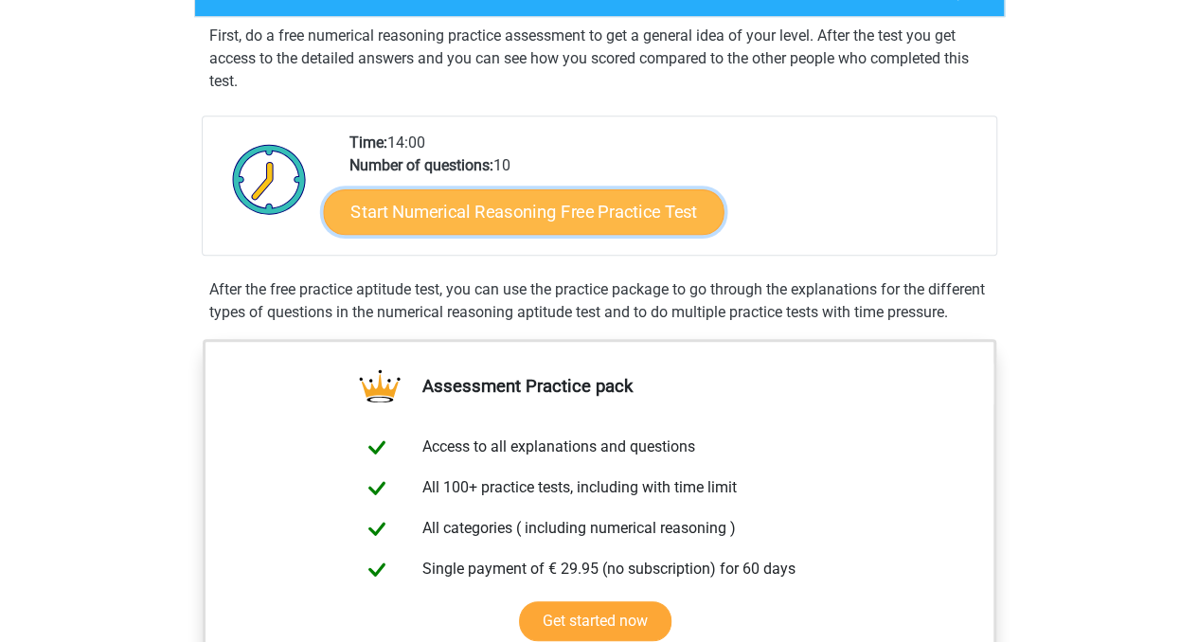
click at [553, 222] on link "Start Numerical Reasoning Free Practice Test" at bounding box center [523, 210] width 401 height 45
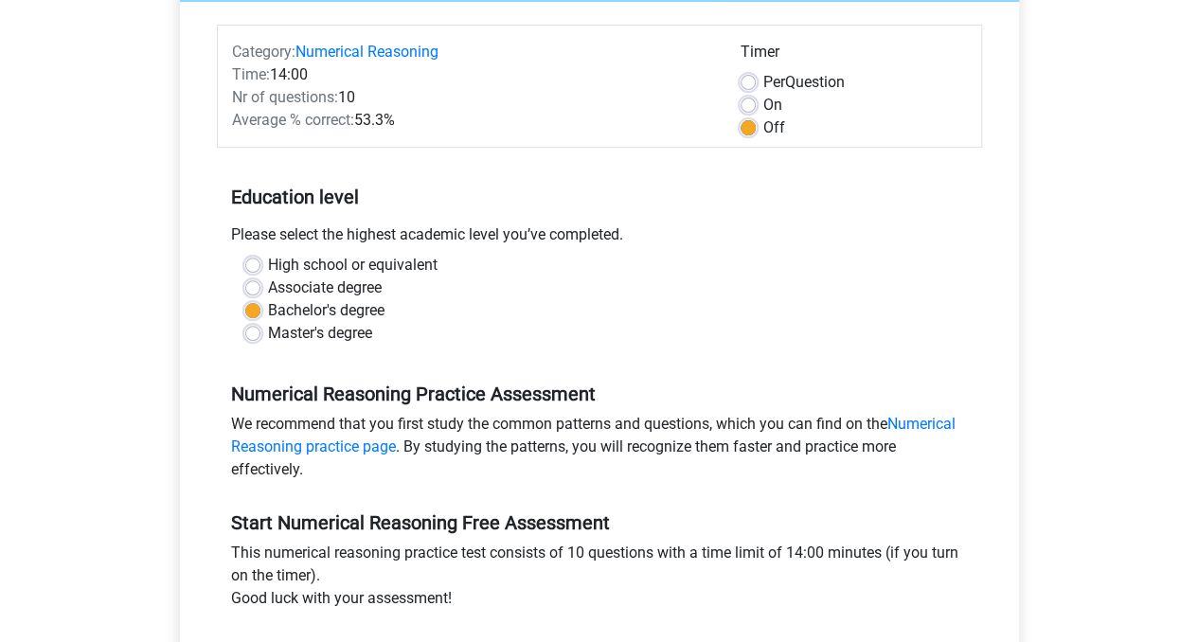
scroll to position [409, 0]
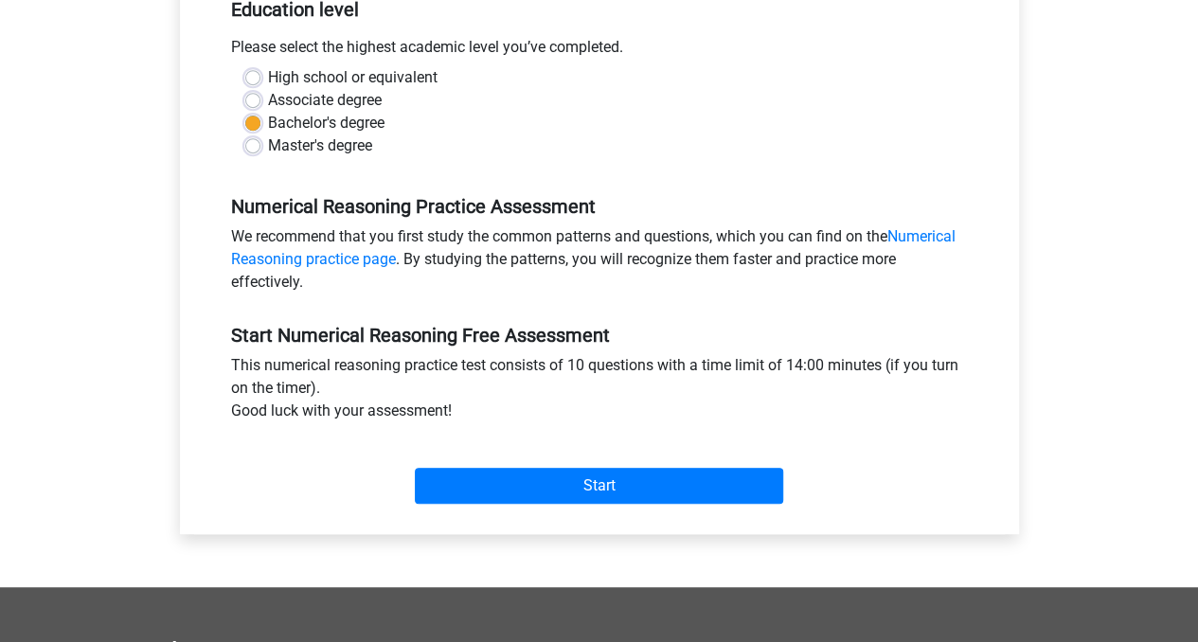
click at [650, 465] on div "Start" at bounding box center [599, 471] width 765 height 66
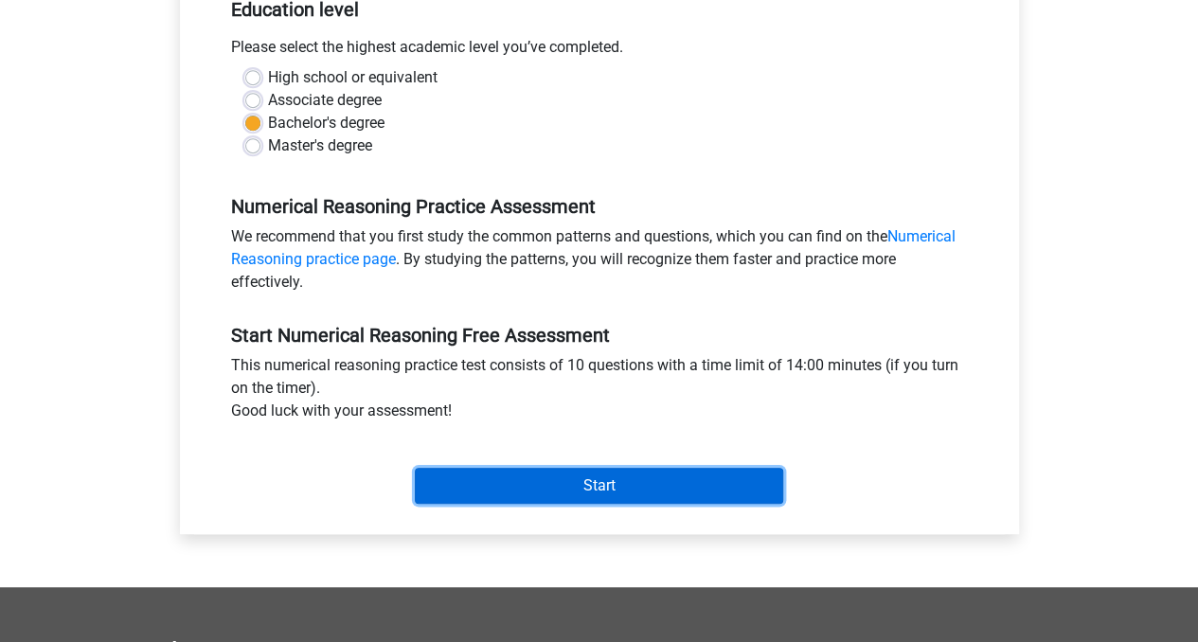
click at [647, 473] on input "Start" at bounding box center [599, 486] width 368 height 36
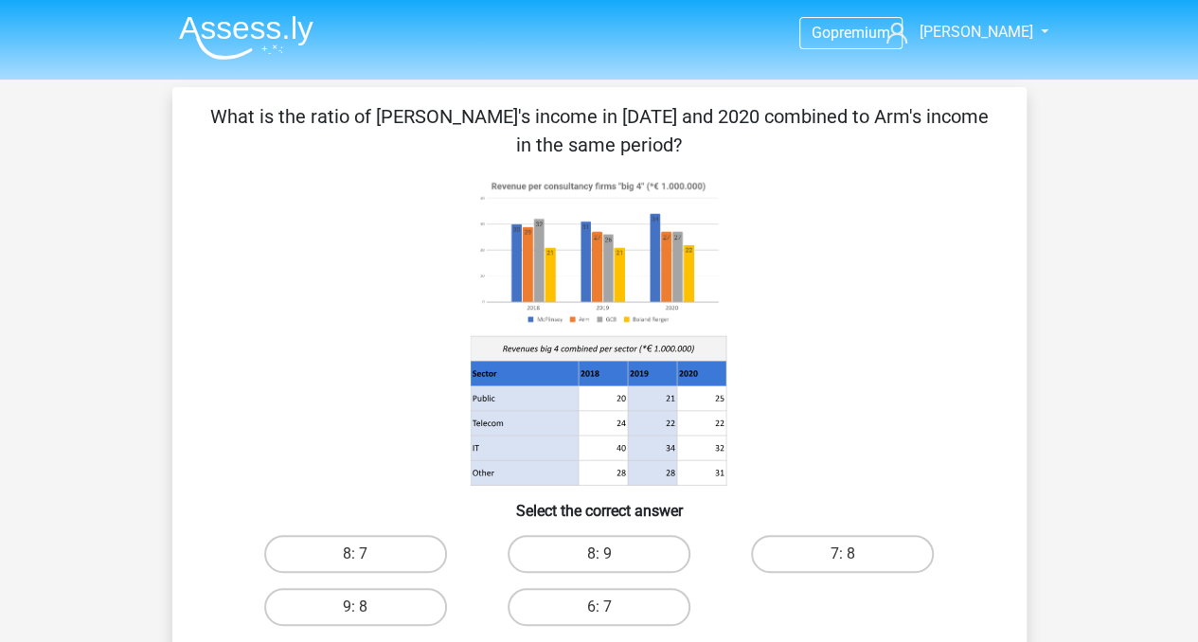
click at [264, 40] on img at bounding box center [246, 37] width 134 height 45
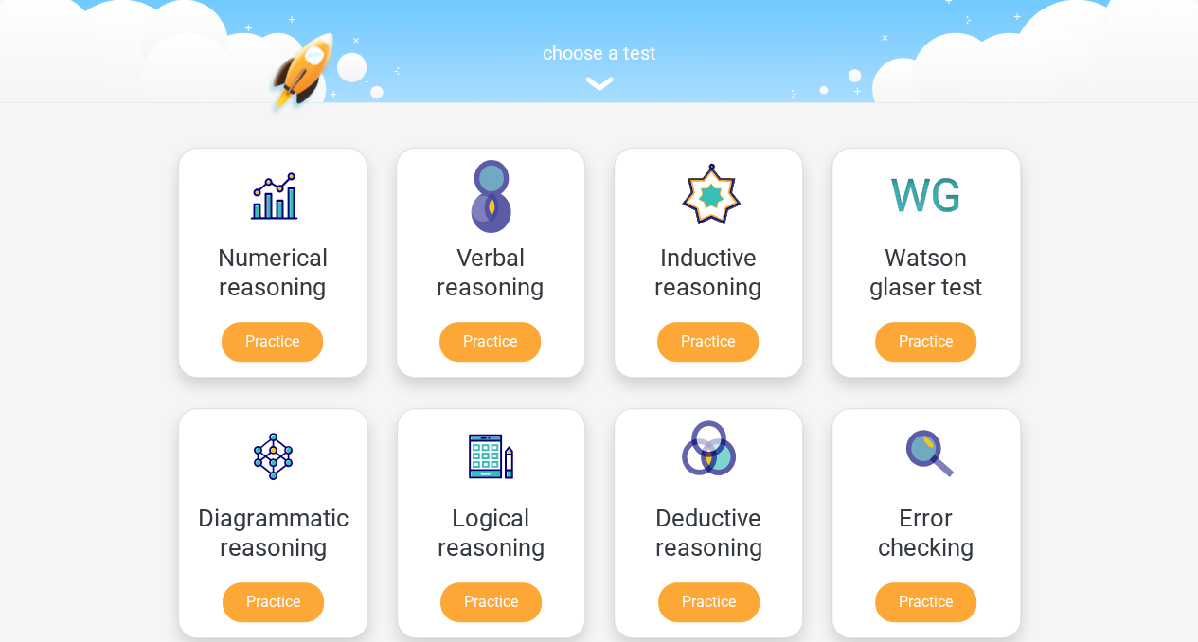
scroll to position [263, 0]
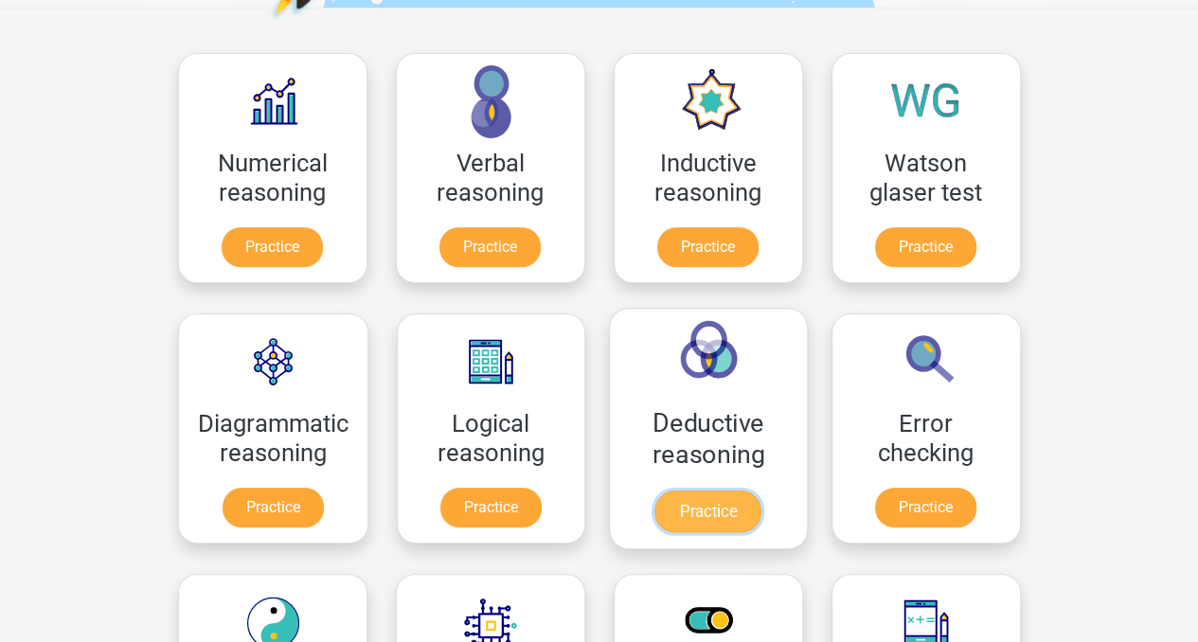
click at [682, 516] on link "Practice" at bounding box center [708, 512] width 106 height 42
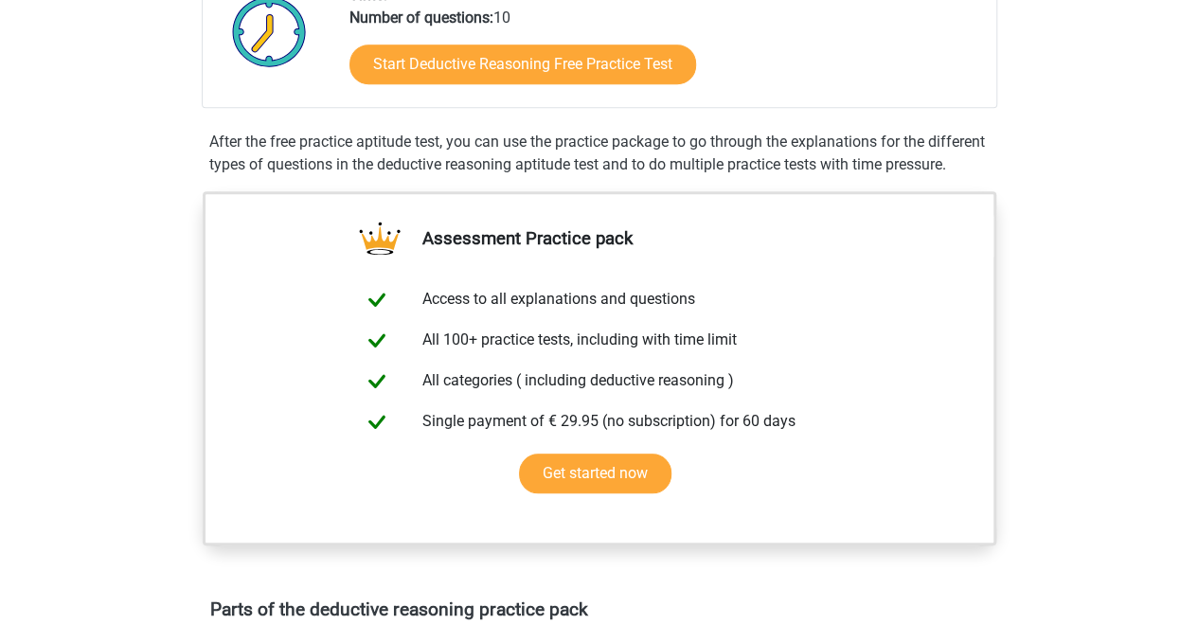
scroll to position [595, 0]
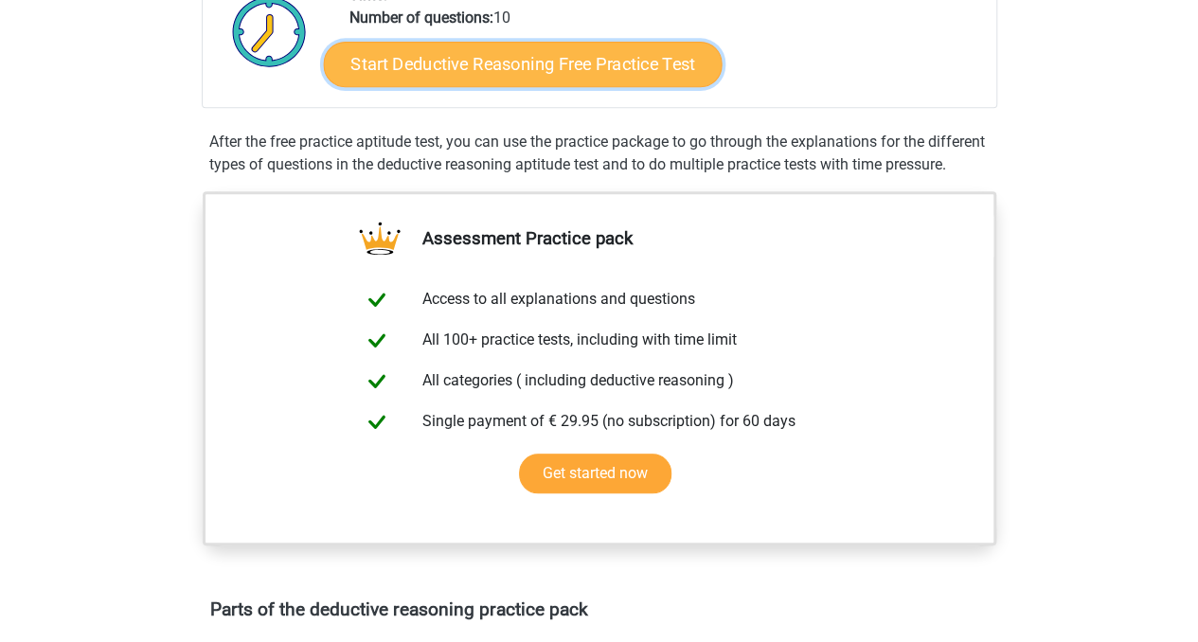
click at [587, 65] on link "Start Deductive Reasoning Free Practice Test" at bounding box center [522, 63] width 399 height 45
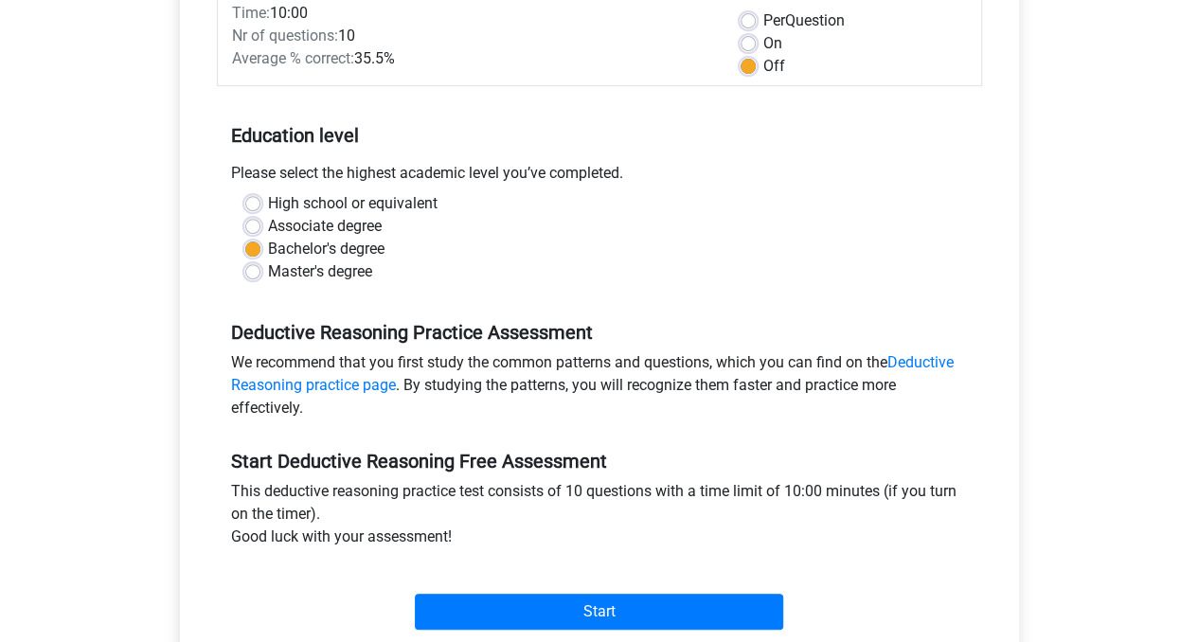
scroll to position [339, 0]
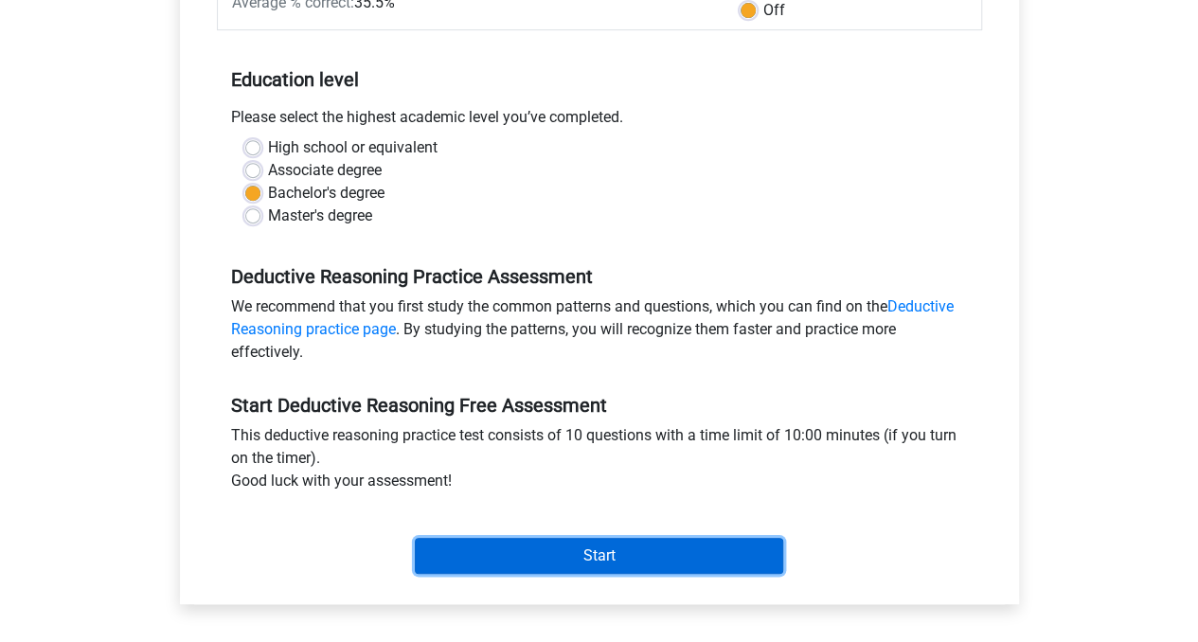
click at [705, 547] on input "Start" at bounding box center [599, 556] width 368 height 36
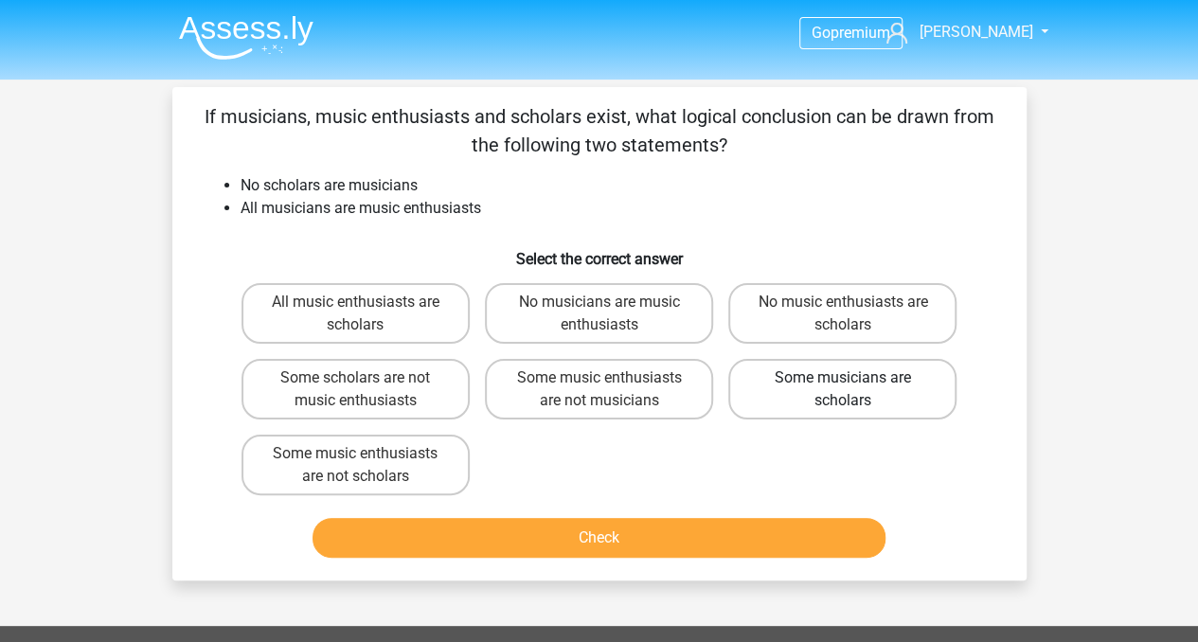
click at [766, 384] on label "Some musicians are scholars" at bounding box center [842, 389] width 228 height 61
click at [843, 384] on input "Some musicians are scholars" at bounding box center [849, 384] width 12 height 12
radio input "true"
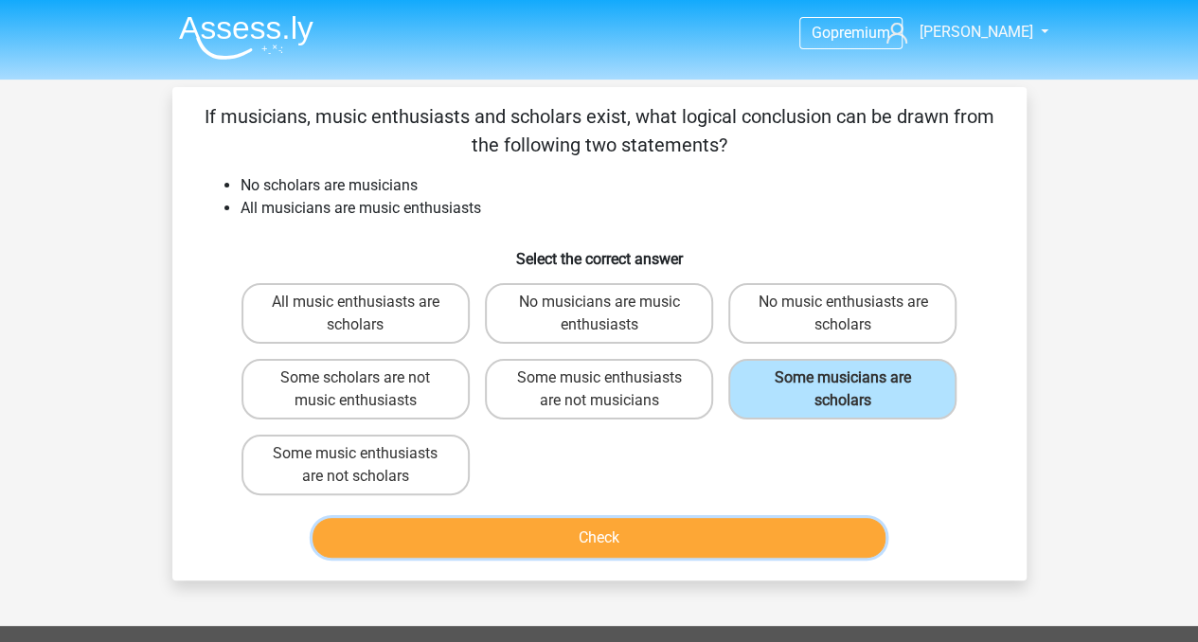
click at [679, 535] on button "Check" at bounding box center [599, 538] width 573 height 40
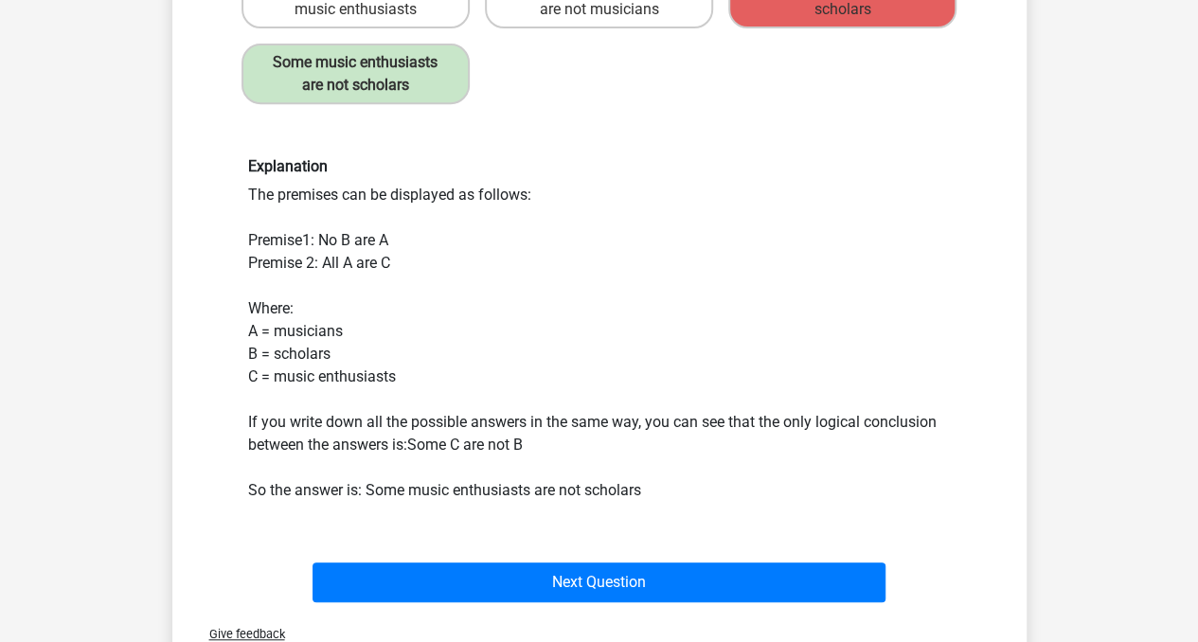
scroll to position [395, 0]
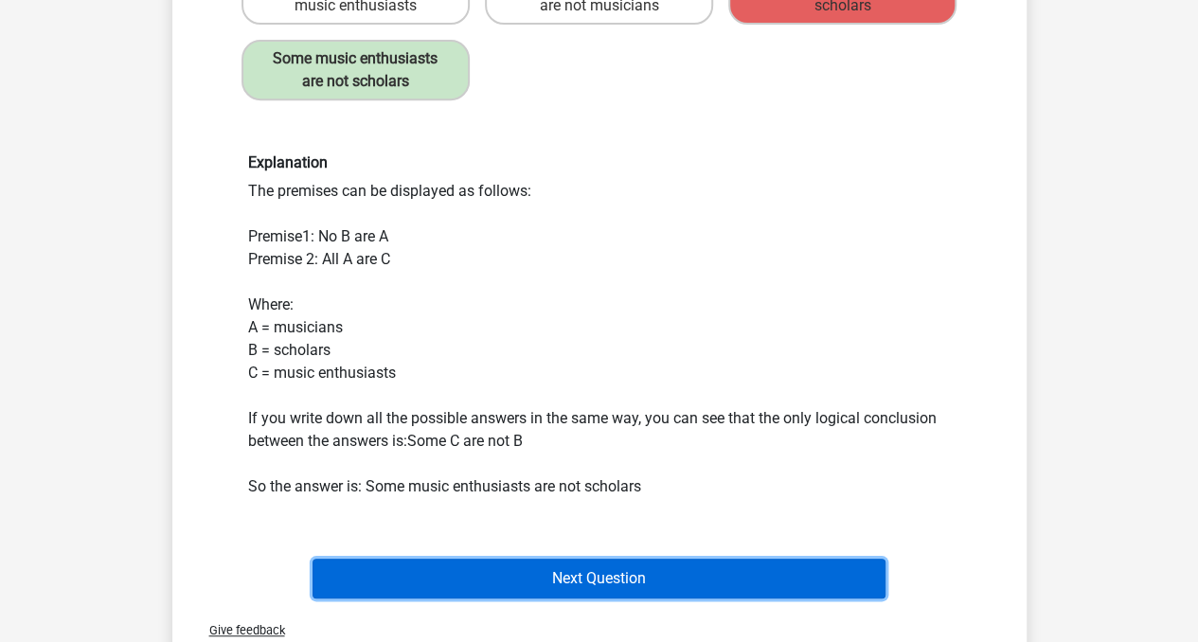
click at [676, 565] on button "Next Question" at bounding box center [599, 579] width 573 height 40
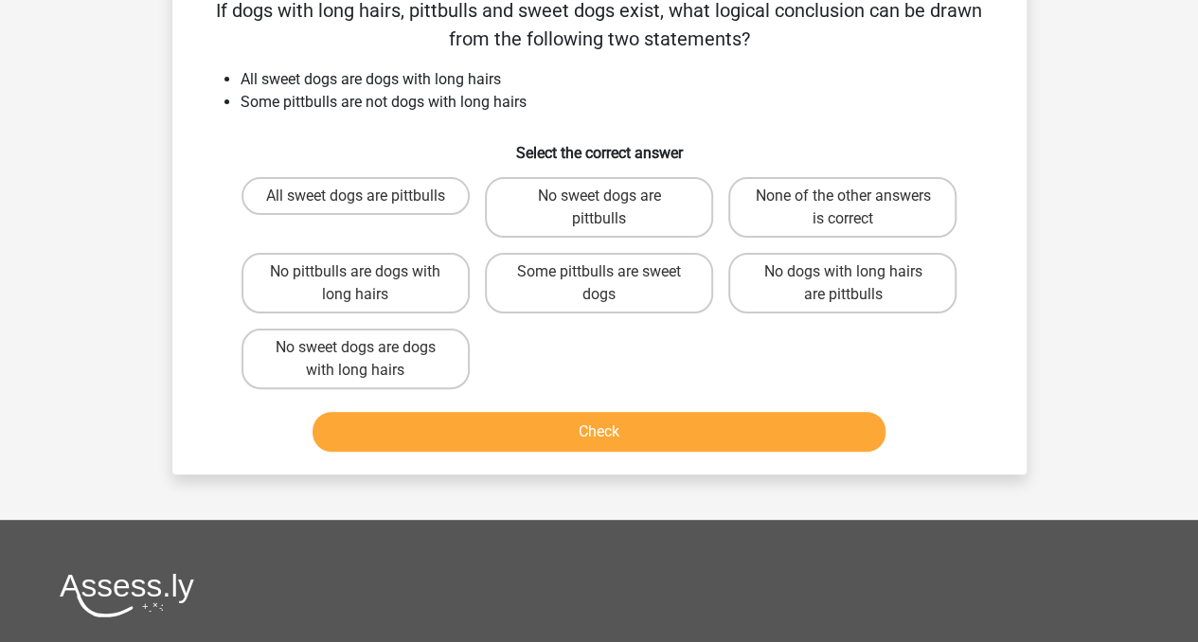
scroll to position [87, 0]
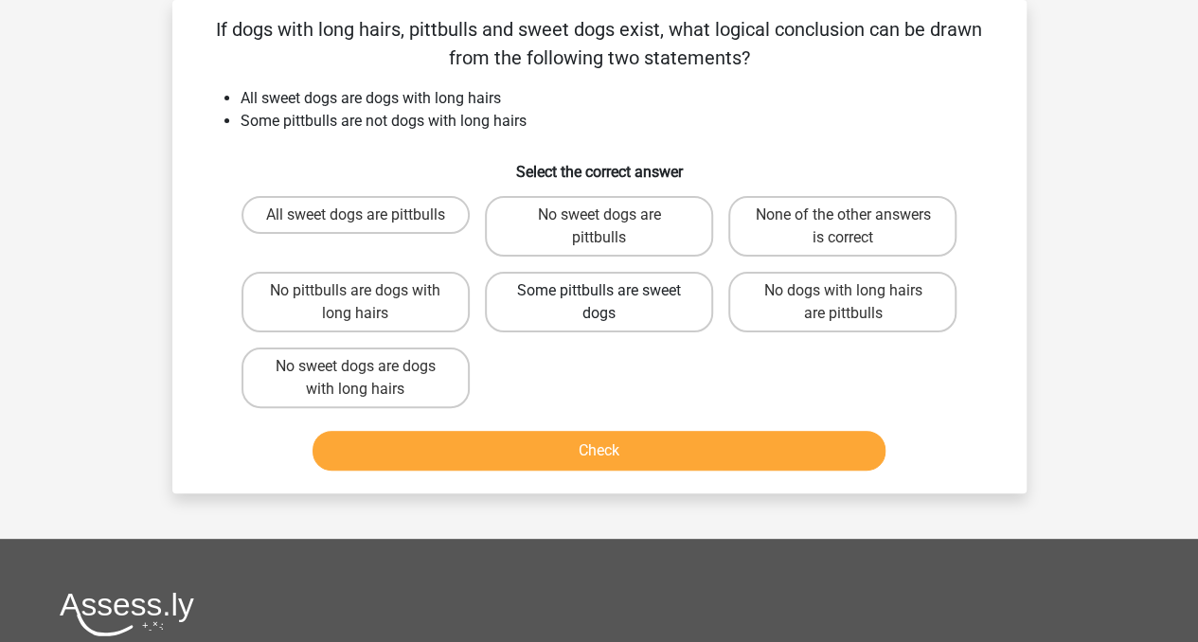
click at [672, 304] on label "Some pittbulls are sweet dogs" at bounding box center [599, 302] width 228 height 61
click at [611, 303] on input "Some pittbulls are sweet dogs" at bounding box center [604, 297] width 12 height 12
radio input "true"
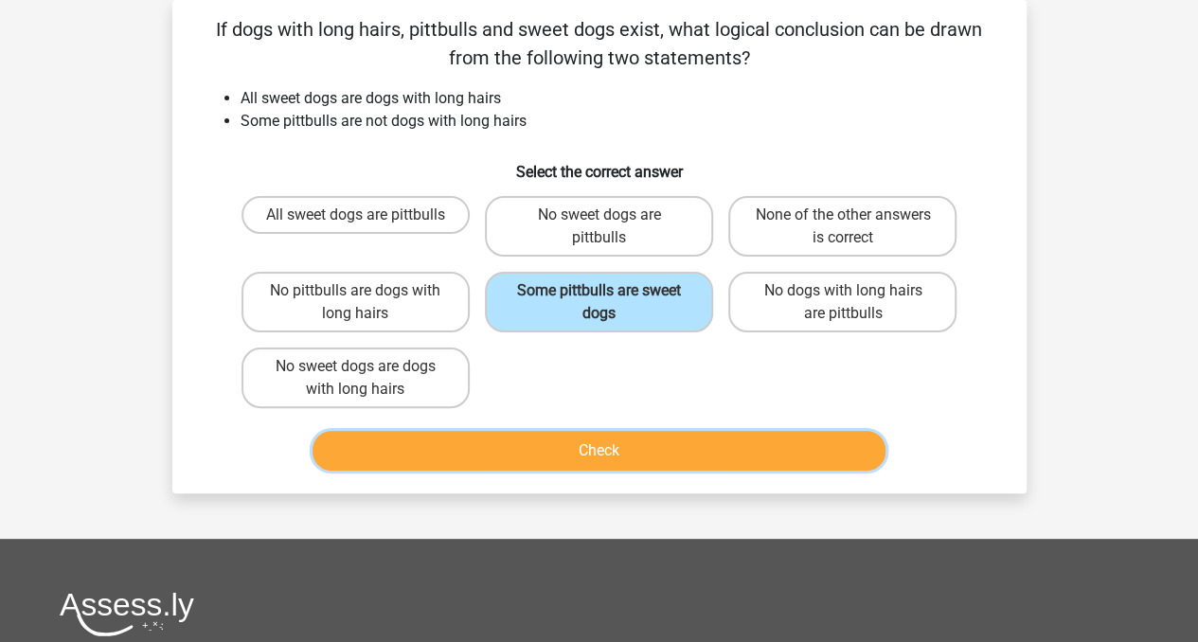
click at [651, 444] on button "Check" at bounding box center [599, 451] width 573 height 40
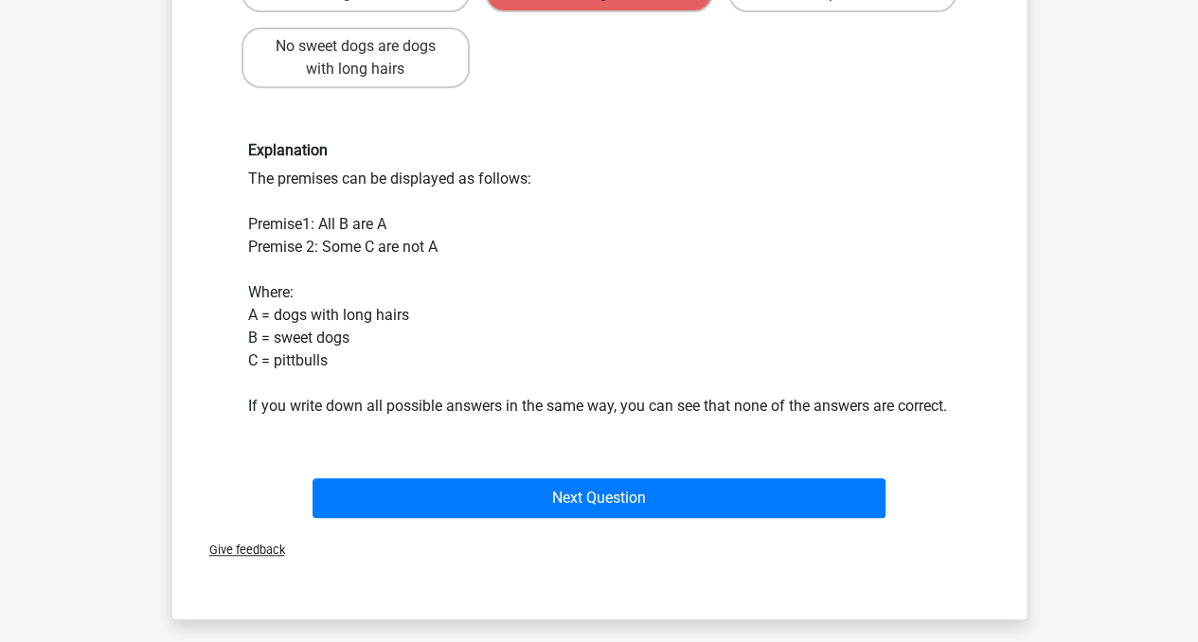
scroll to position [599, 0]
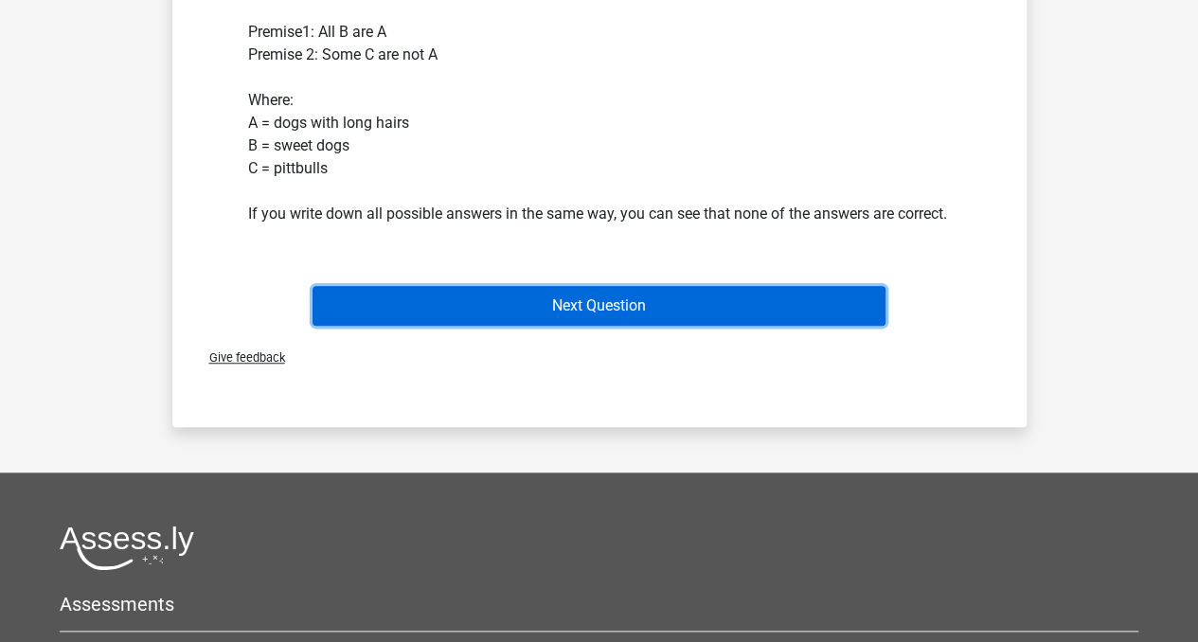
click at [618, 313] on button "Next Question" at bounding box center [599, 306] width 573 height 40
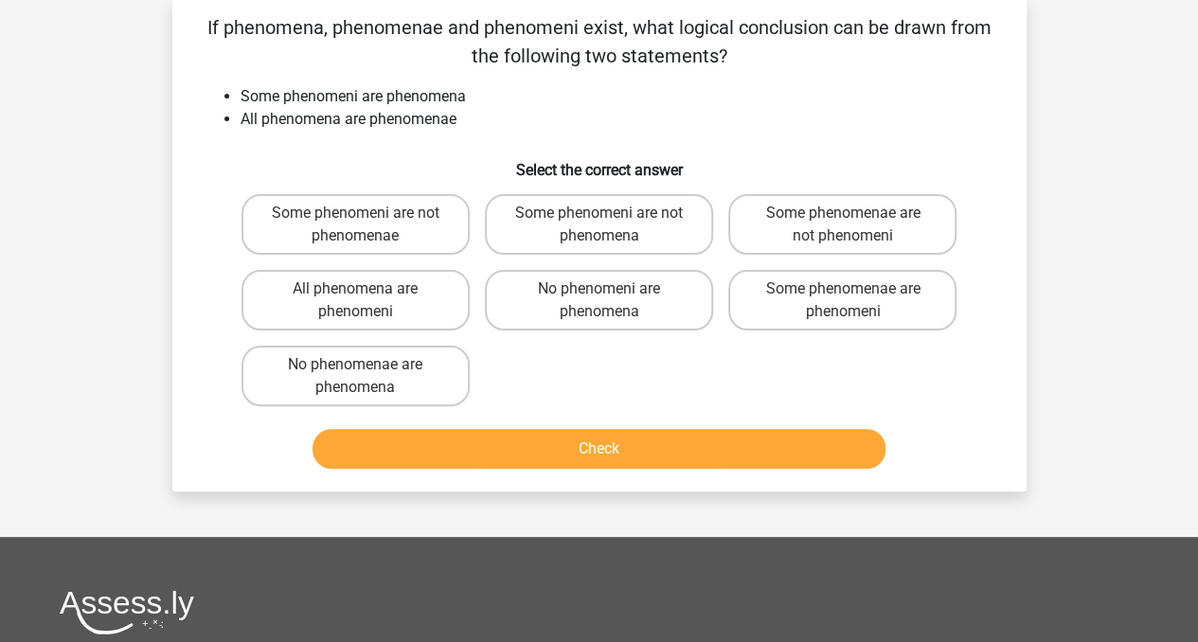
scroll to position [87, 0]
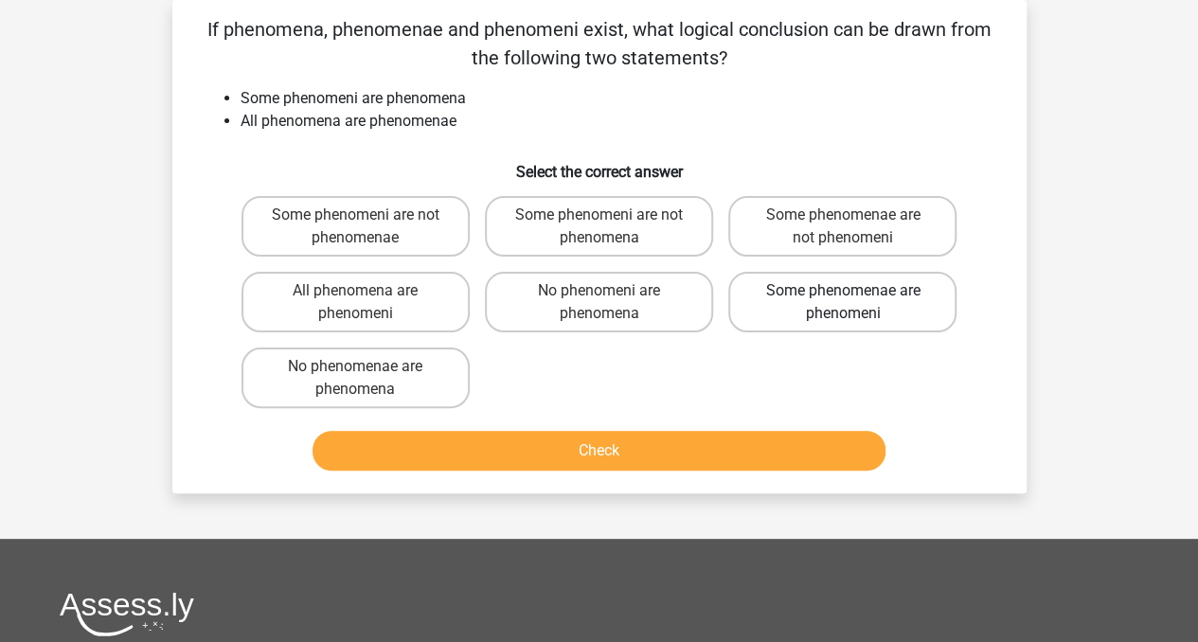
click at [775, 319] on label "Some phenomenae are phenomeni" at bounding box center [842, 302] width 228 height 61
click at [843, 303] on input "Some phenomenae are phenomeni" at bounding box center [849, 297] width 12 height 12
radio input "true"
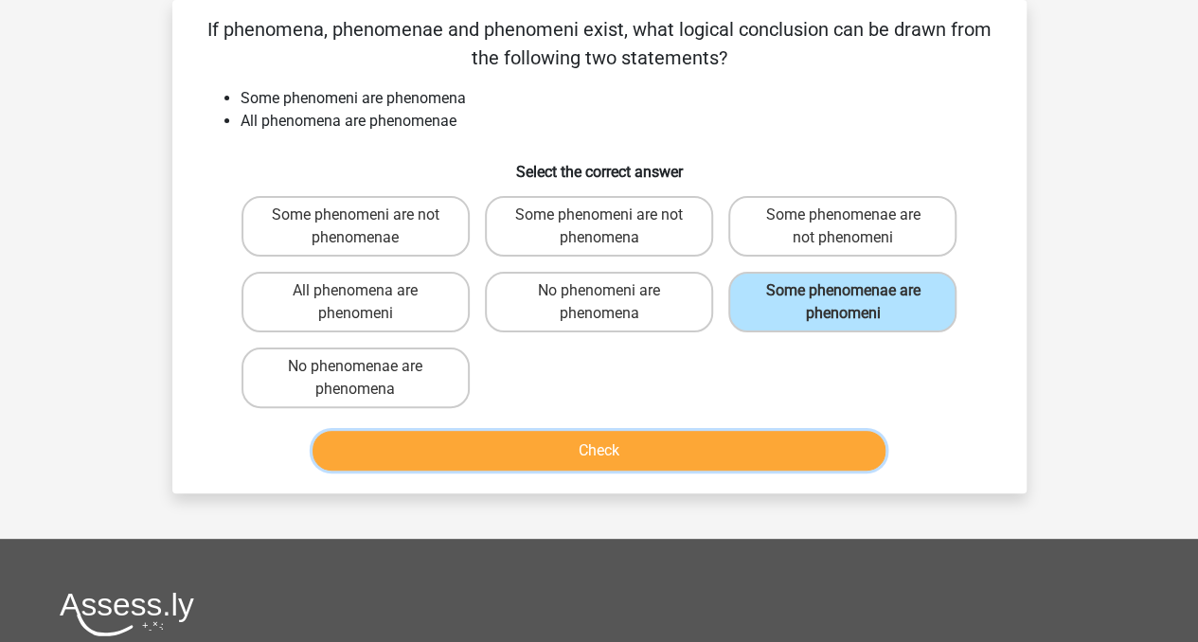
click at [672, 467] on button "Check" at bounding box center [599, 451] width 573 height 40
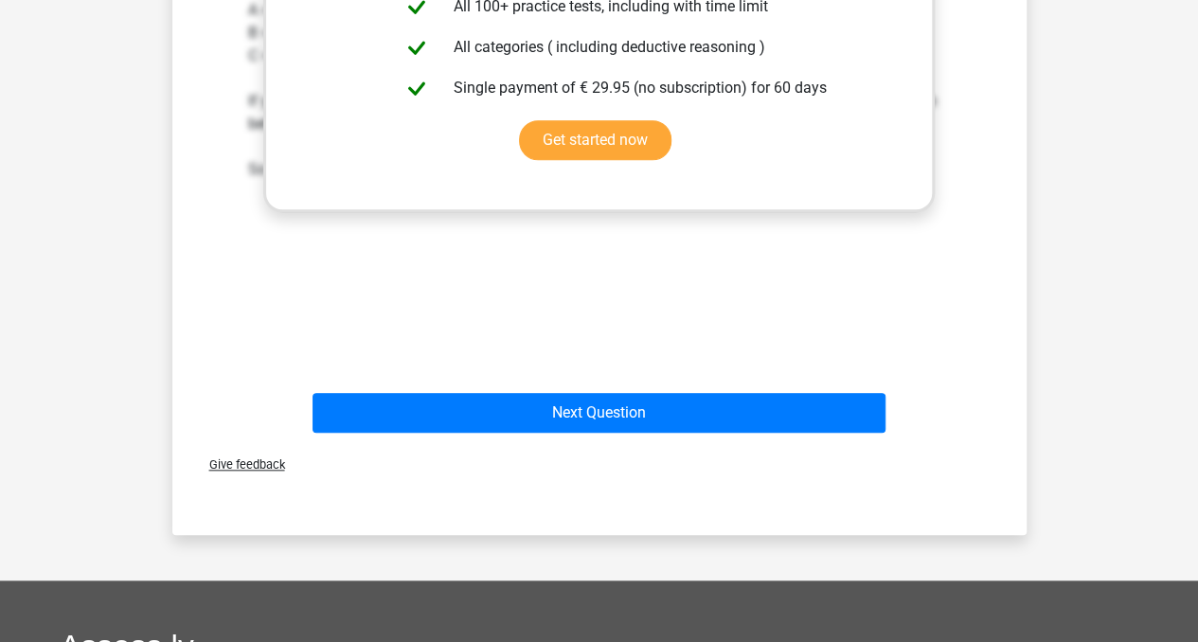
scroll to position [864, 0]
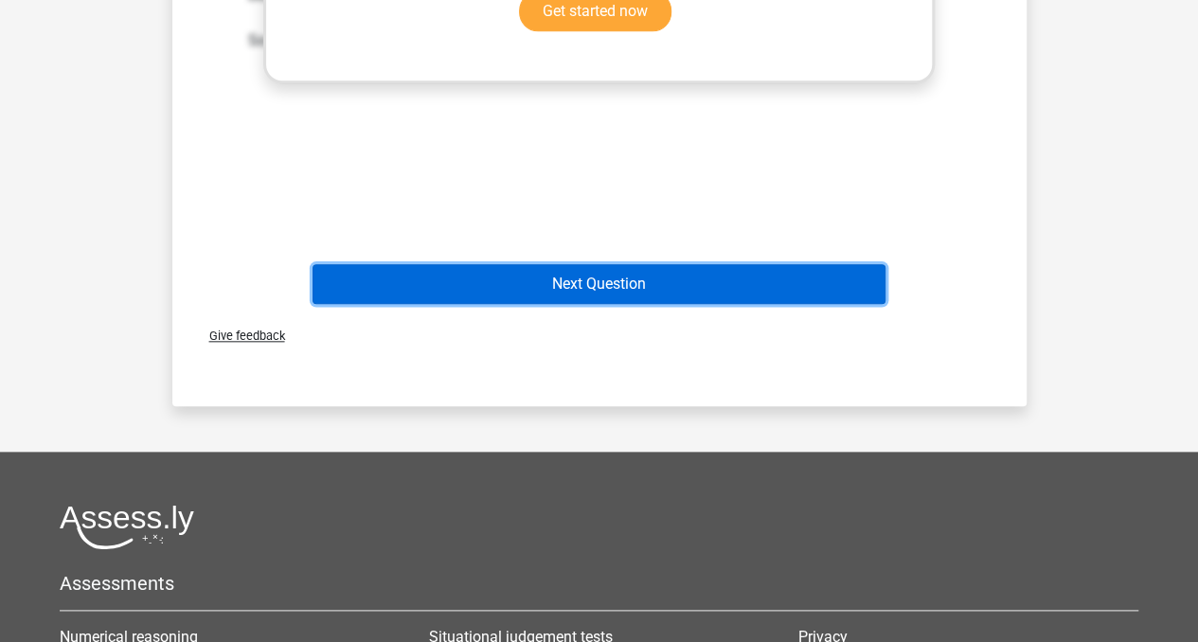
click at [728, 295] on button "Next Question" at bounding box center [599, 284] width 573 height 40
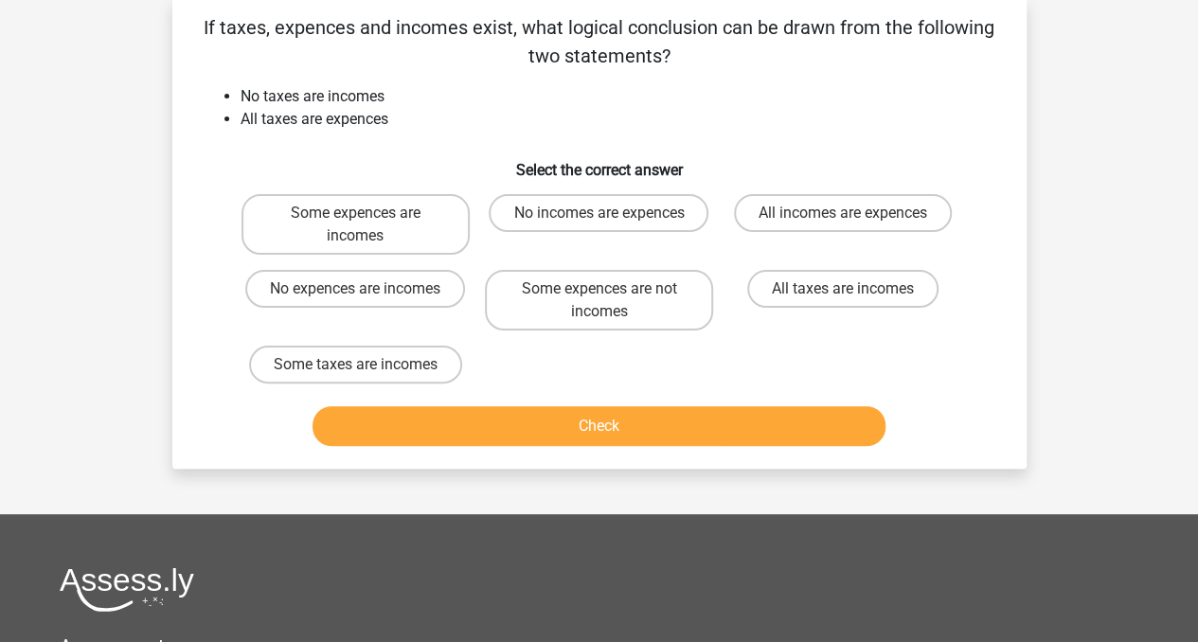
scroll to position [87, 0]
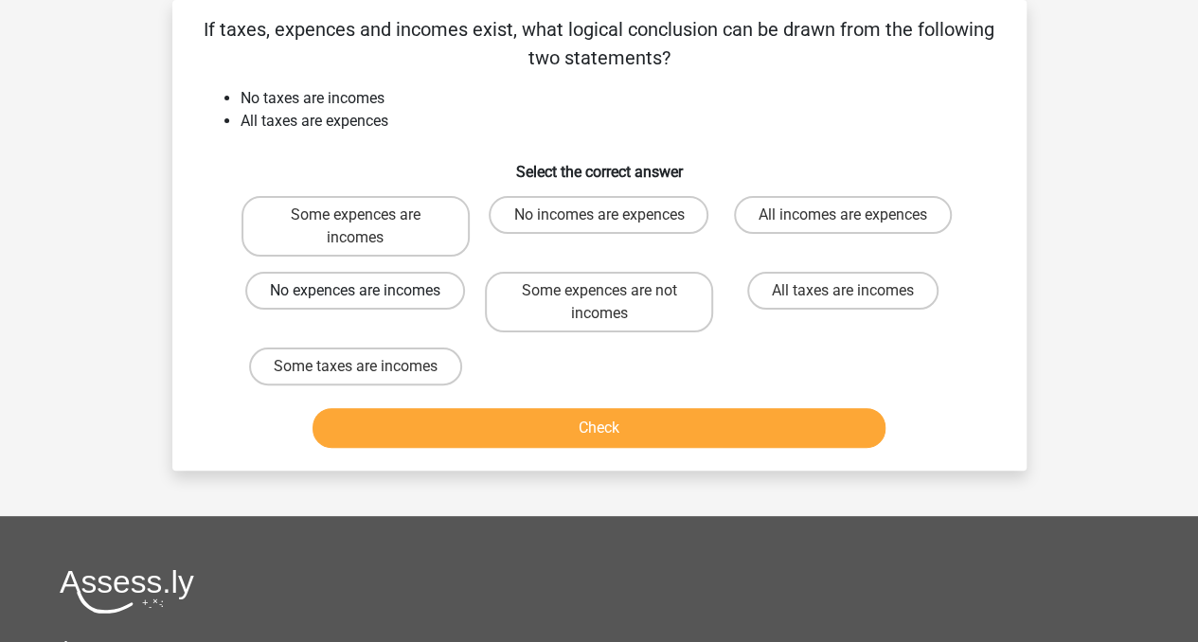
click at [450, 274] on label "No expences are incomes" at bounding box center [355, 291] width 220 height 38
click at [367, 291] on input "No expences are incomes" at bounding box center [361, 297] width 12 height 12
radio input "true"
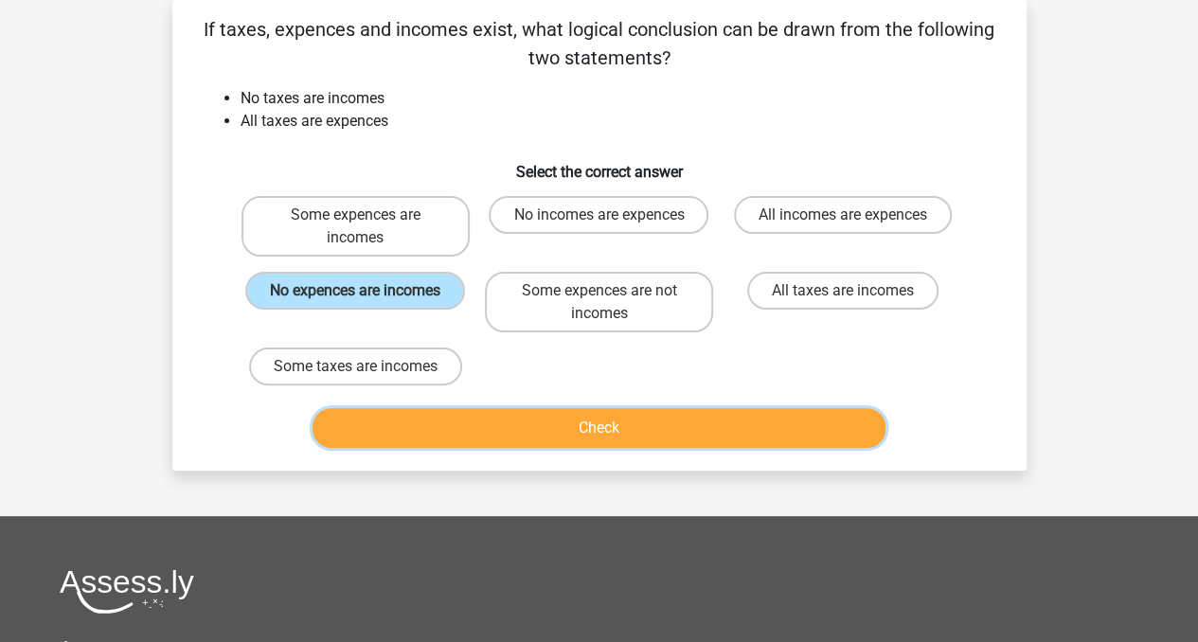
click at [475, 421] on button "Check" at bounding box center [599, 428] width 573 height 40
